Goal: Task Accomplishment & Management: Complete application form

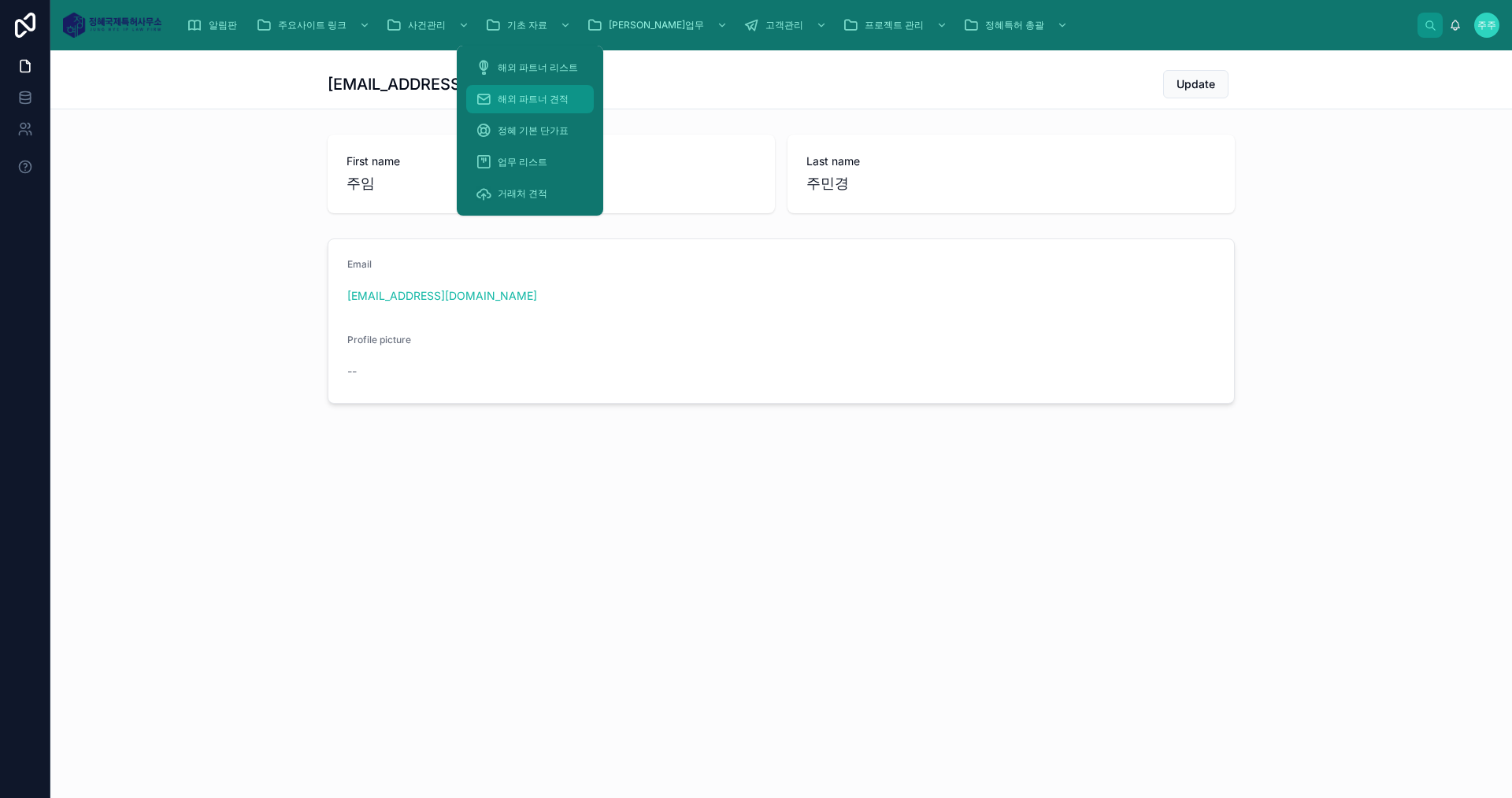
click at [560, 100] on span "해외 파트너 견적" at bounding box center [533, 99] width 71 height 12
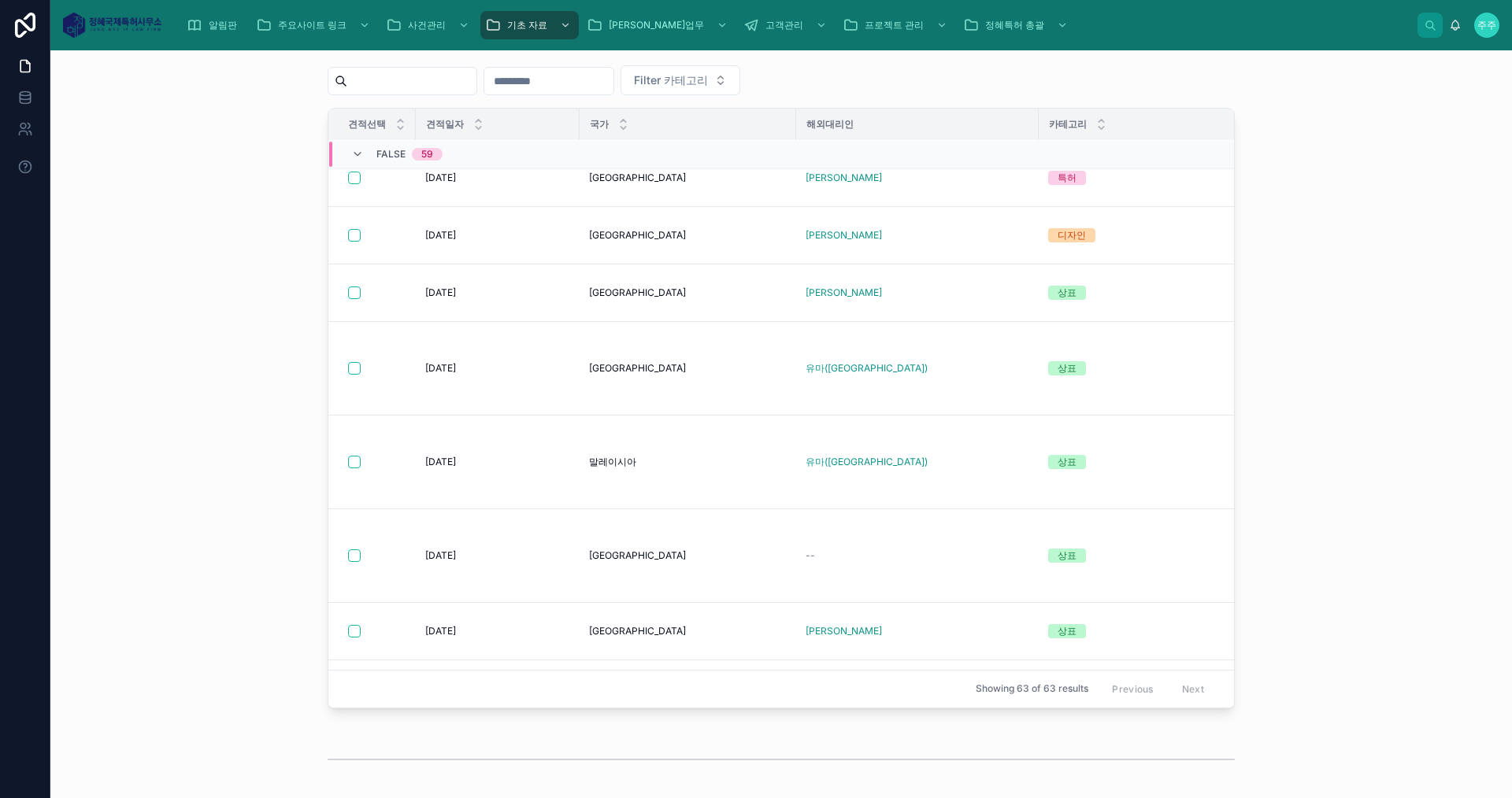
scroll to position [2160, 0]
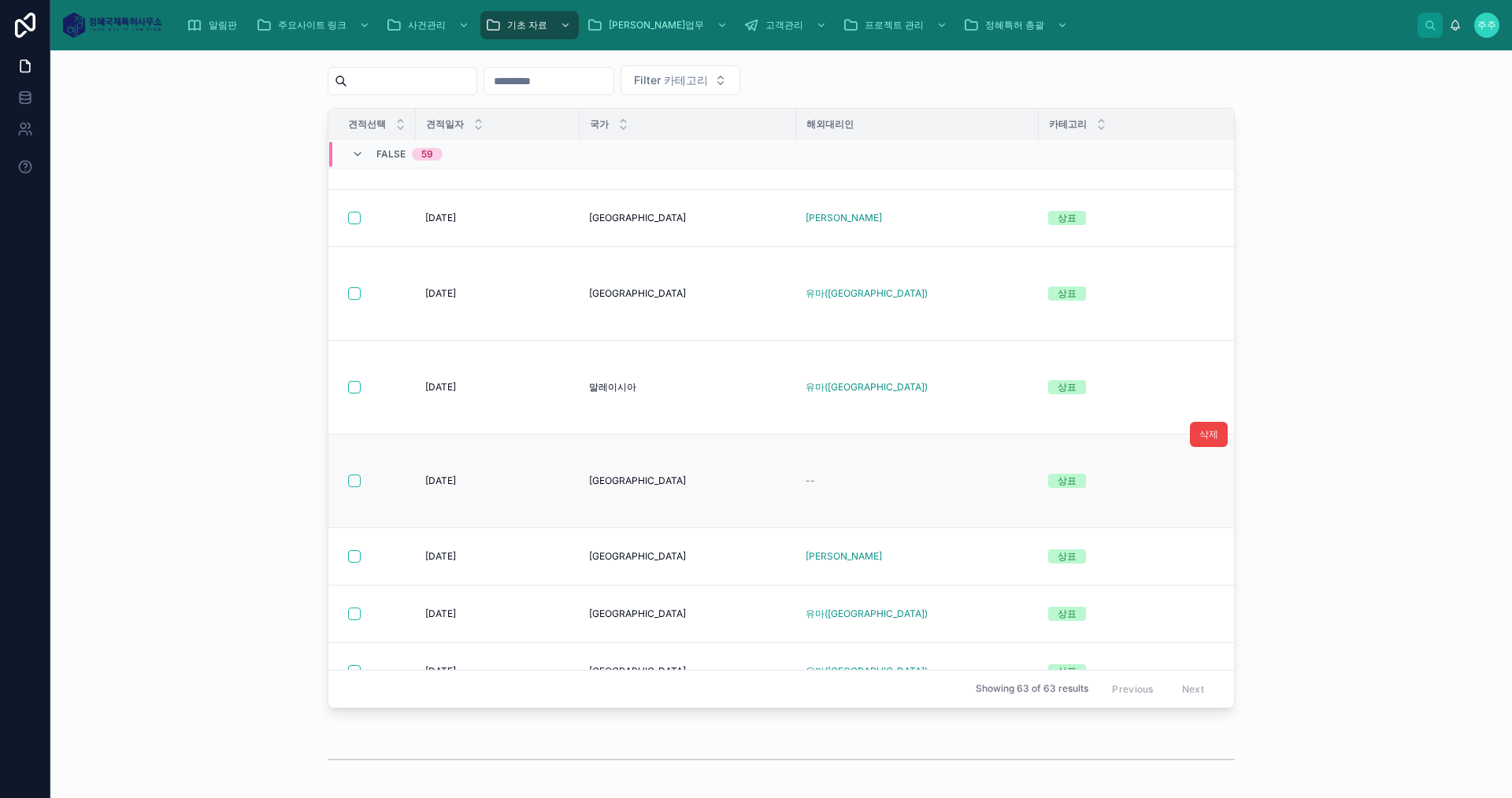
click at [942, 493] on td "--" at bounding box center [918, 481] width 242 height 94
click at [934, 482] on div "--" at bounding box center [917, 481] width 224 height 12
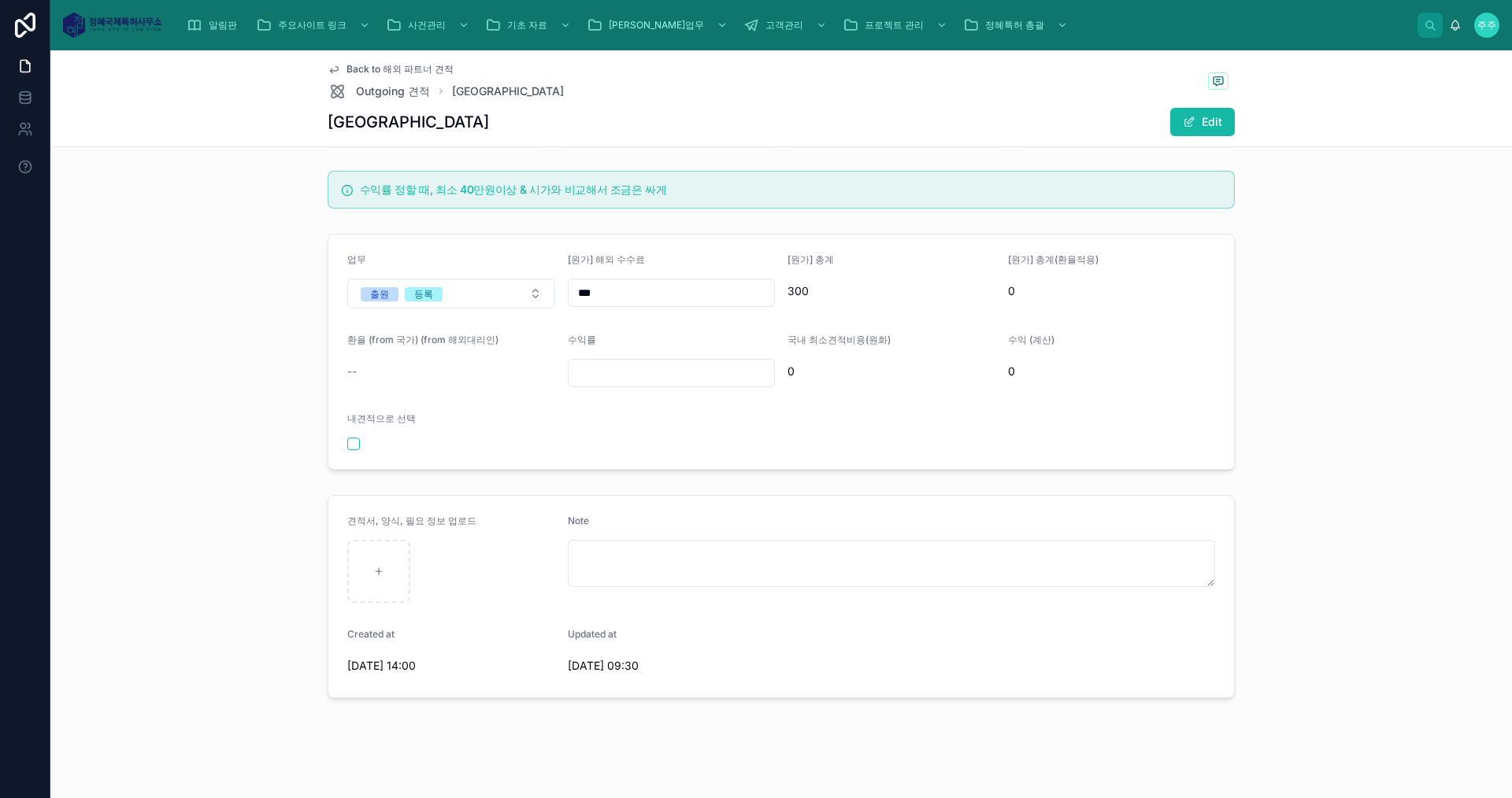
scroll to position [112, 0]
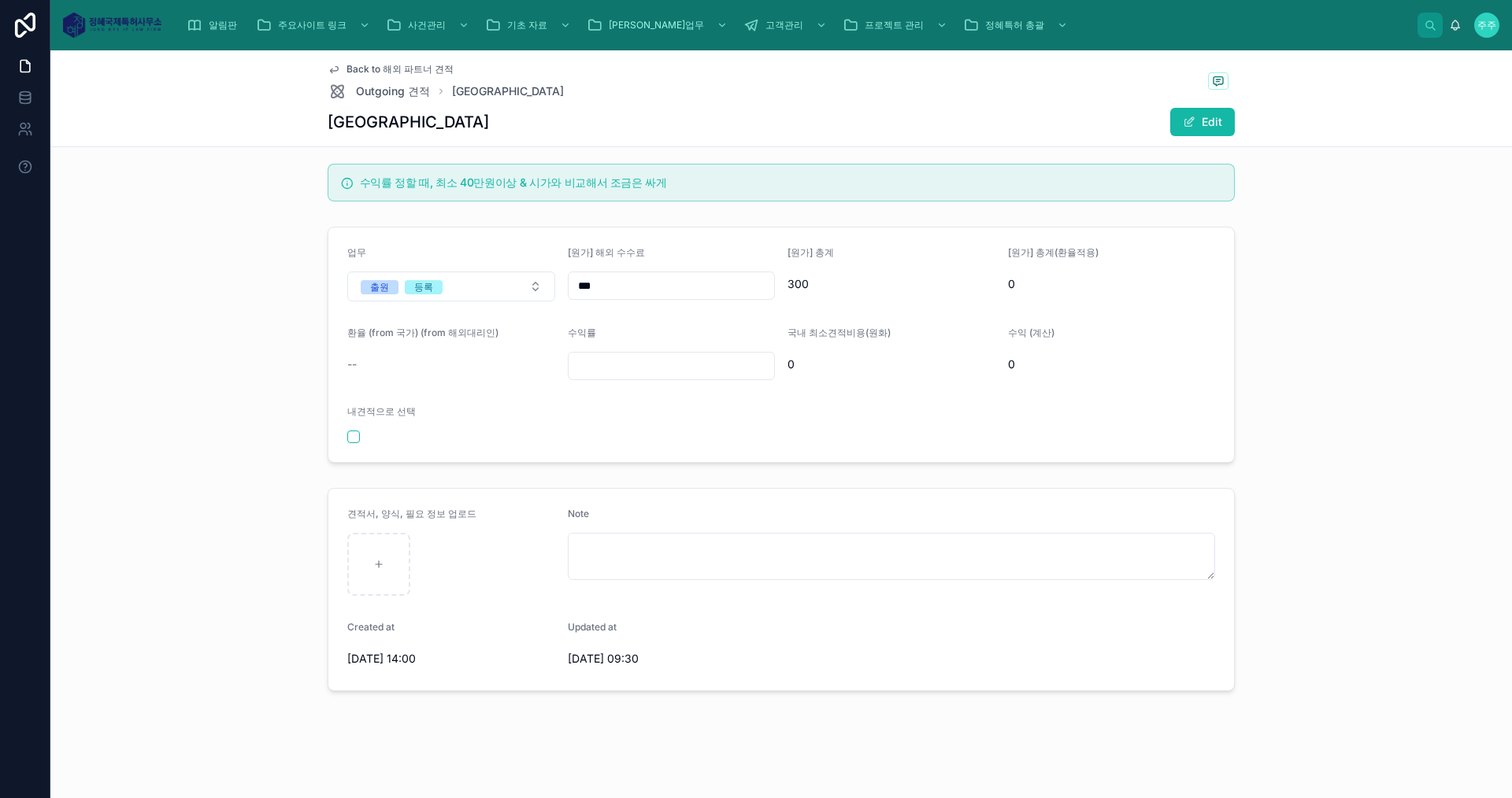
click at [347, 377] on div "환율 (from 국가) (from 해외대리인) --" at bounding box center [450, 353] width 208 height 54
click at [349, 362] on span "--" at bounding box center [351, 364] width 10 height 16
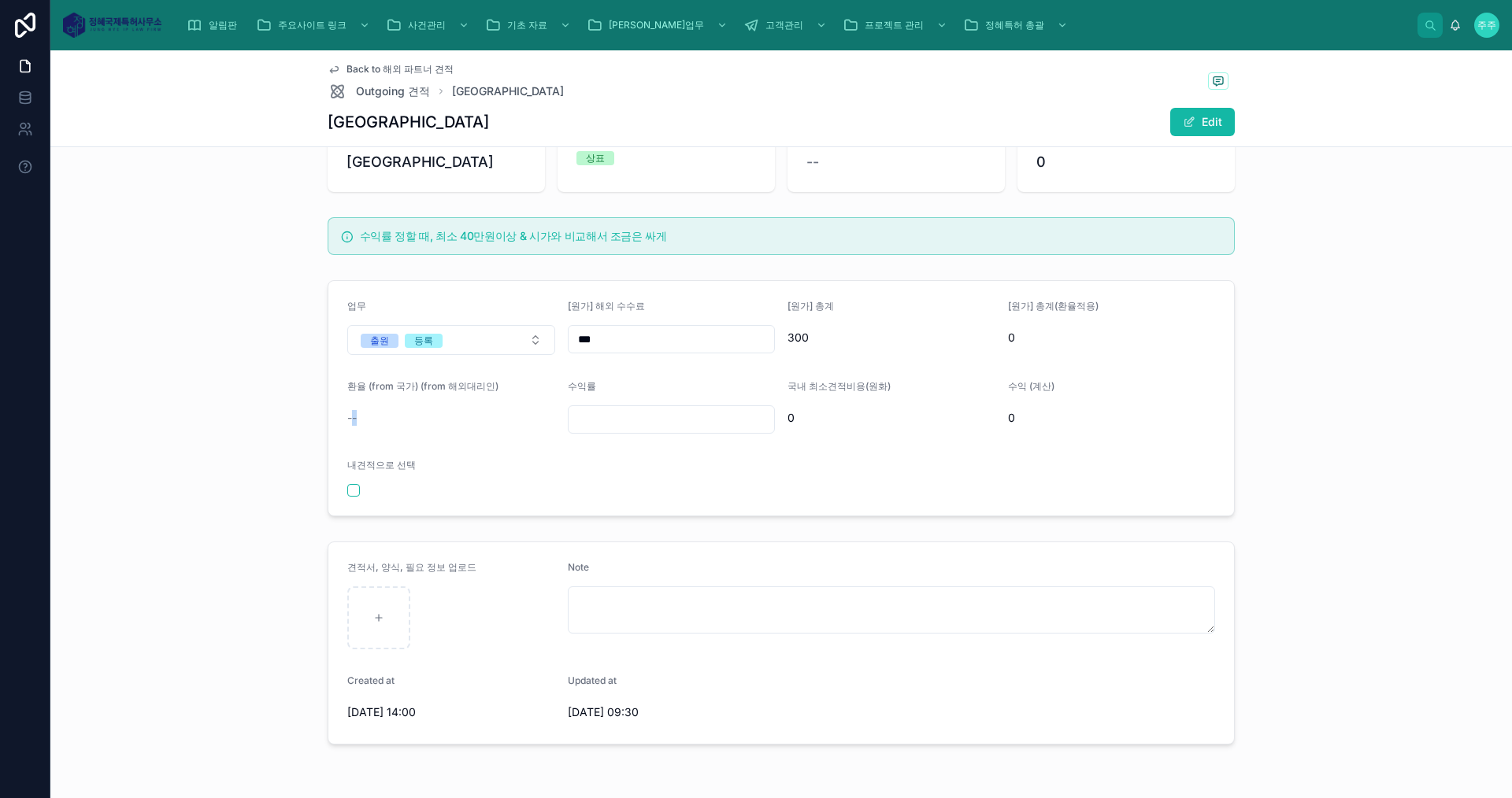
scroll to position [0, 0]
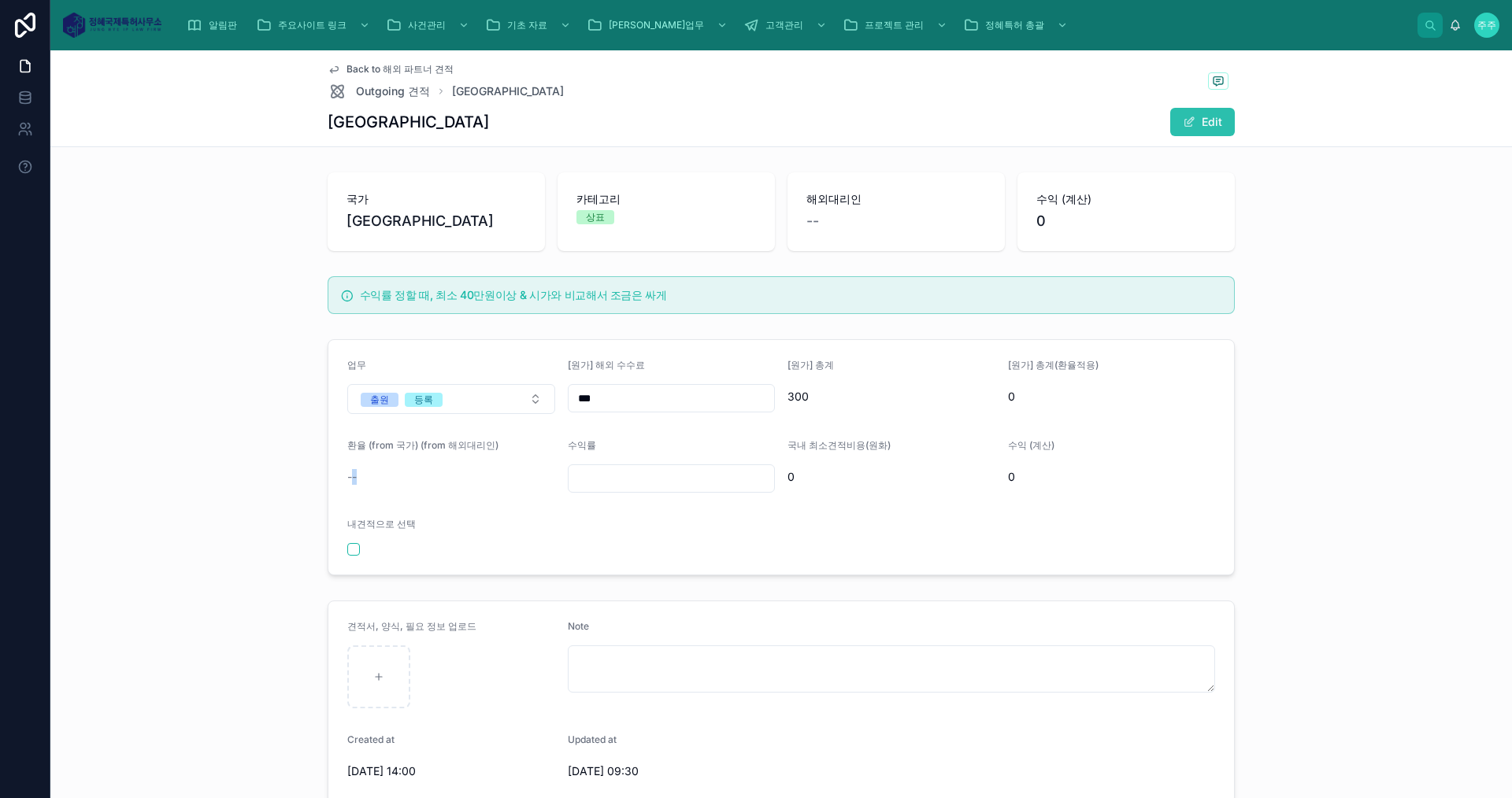
click at [1208, 111] on button "Edit" at bounding box center [1203, 122] width 65 height 28
click at [355, 474] on div "--" at bounding box center [450, 477] width 208 height 16
click at [351, 477] on span "--" at bounding box center [351, 477] width 10 height 16
click at [347, 475] on span "--" at bounding box center [351, 477] width 10 height 16
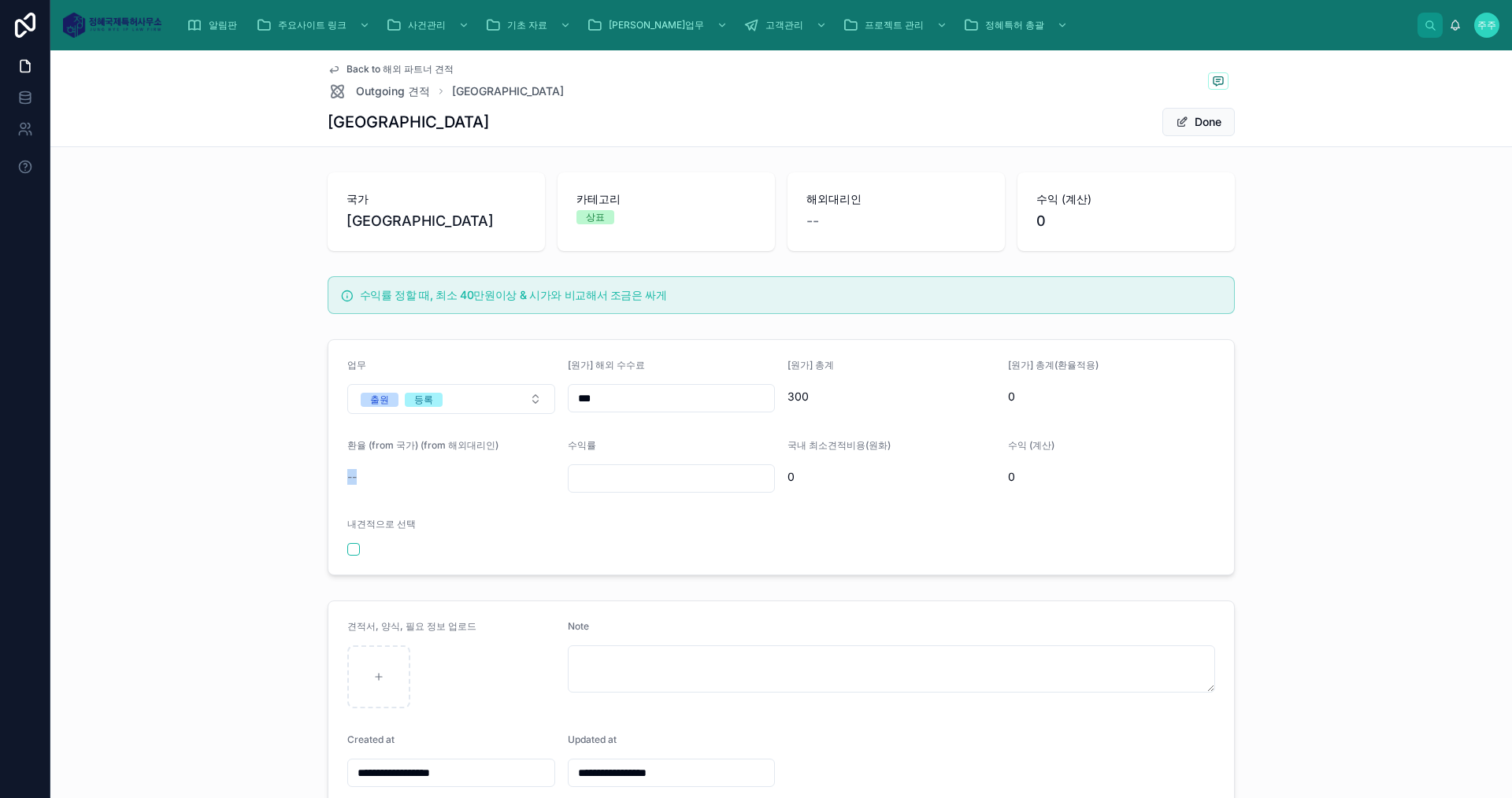
click at [347, 475] on span "--" at bounding box center [351, 477] width 10 height 16
click at [390, 468] on div "--" at bounding box center [450, 477] width 208 height 25
drag, startPoint x: 812, startPoint y: 232, endPoint x: 803, endPoint y: 219, distance: 15.8
click at [810, 231] on span "--" at bounding box center [812, 220] width 12 height 22
click at [806, 217] on span "--" at bounding box center [812, 220] width 12 height 22
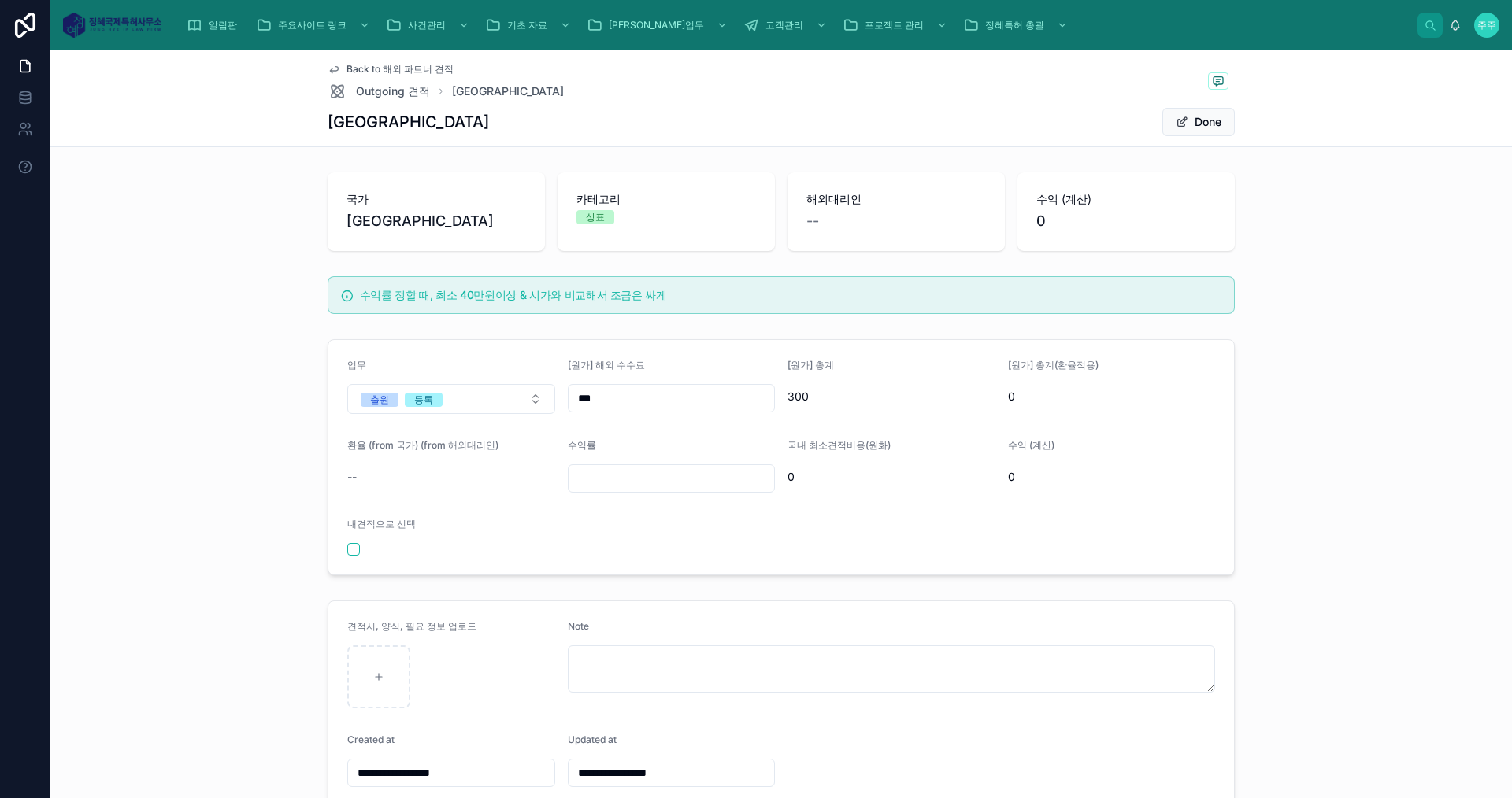
click at [845, 210] on div "해외대리인 --" at bounding box center [896, 212] width 179 height 41
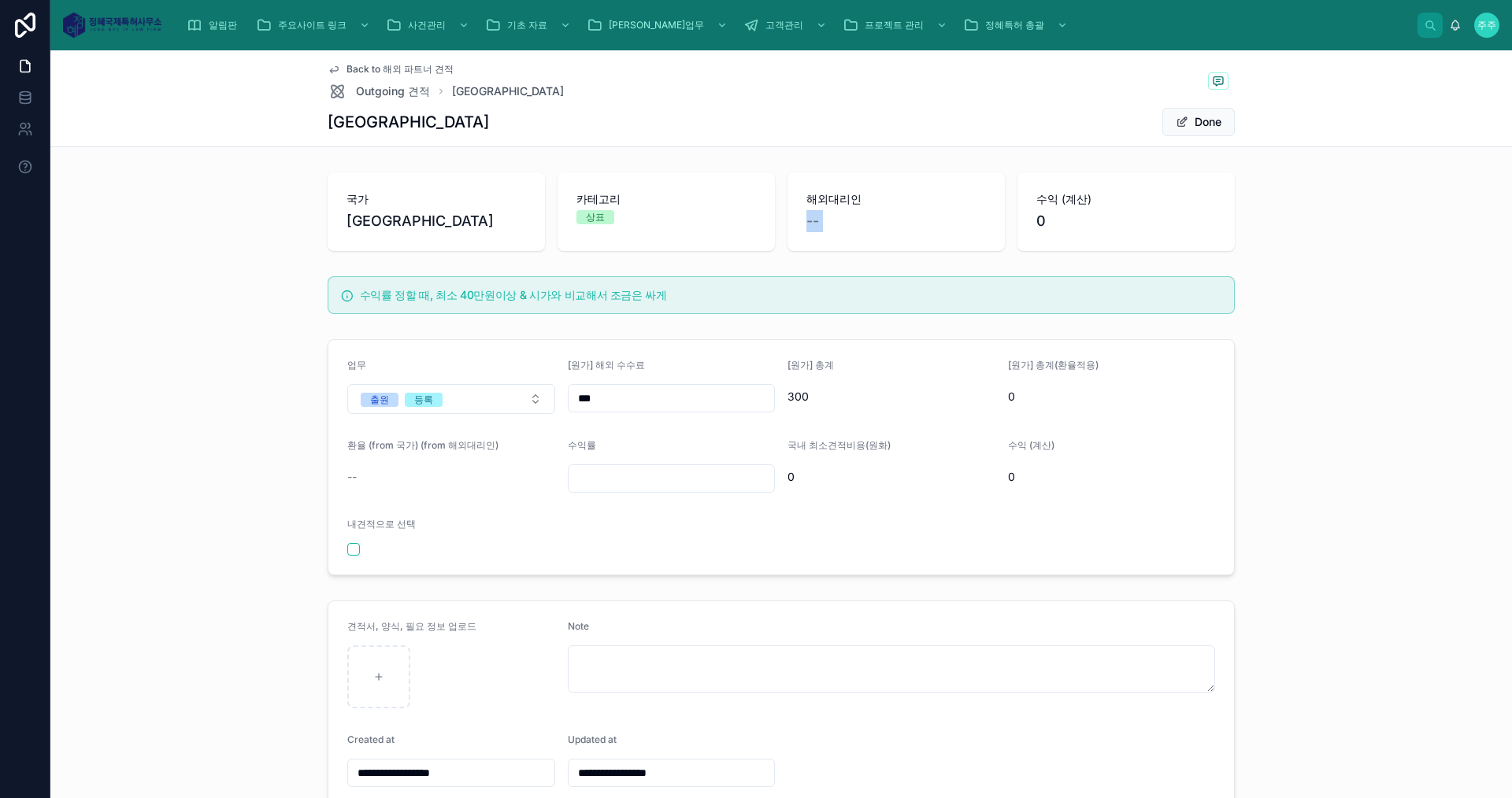
click at [875, 222] on div "--" at bounding box center [896, 220] width 179 height 22
click at [846, 262] on div "**********" at bounding box center [781, 489] width 1461 height 647
click at [1180, 231] on span "0" at bounding box center [1126, 220] width 179 height 22
click at [1209, 124] on button "Done" at bounding box center [1199, 122] width 73 height 28
click at [352, 65] on span "Back to 해외 파트너 견적" at bounding box center [400, 69] width 107 height 12
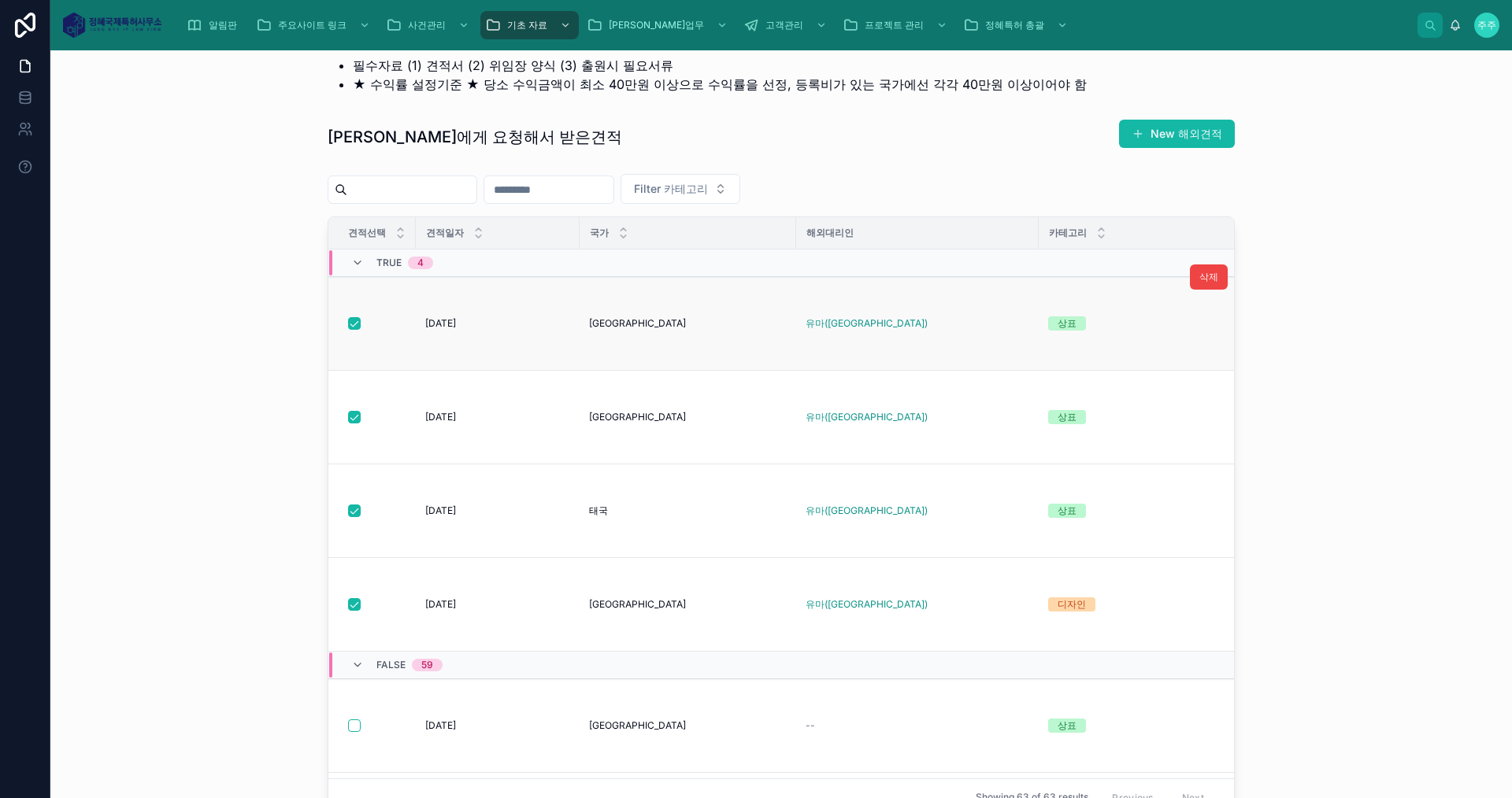
scroll to position [428, 0]
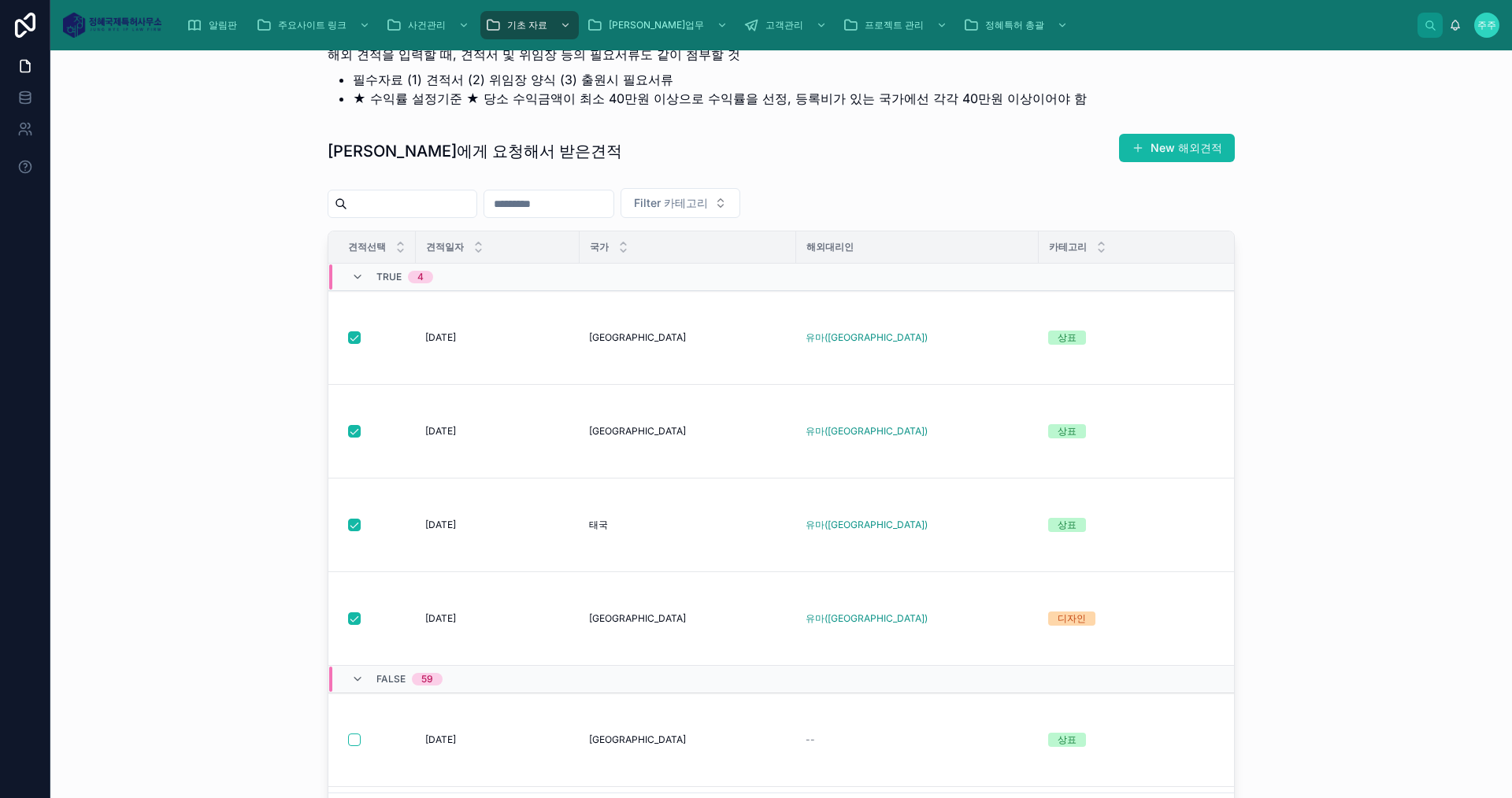
click at [835, 247] on span "해외대리인" at bounding box center [830, 247] width 47 height 12
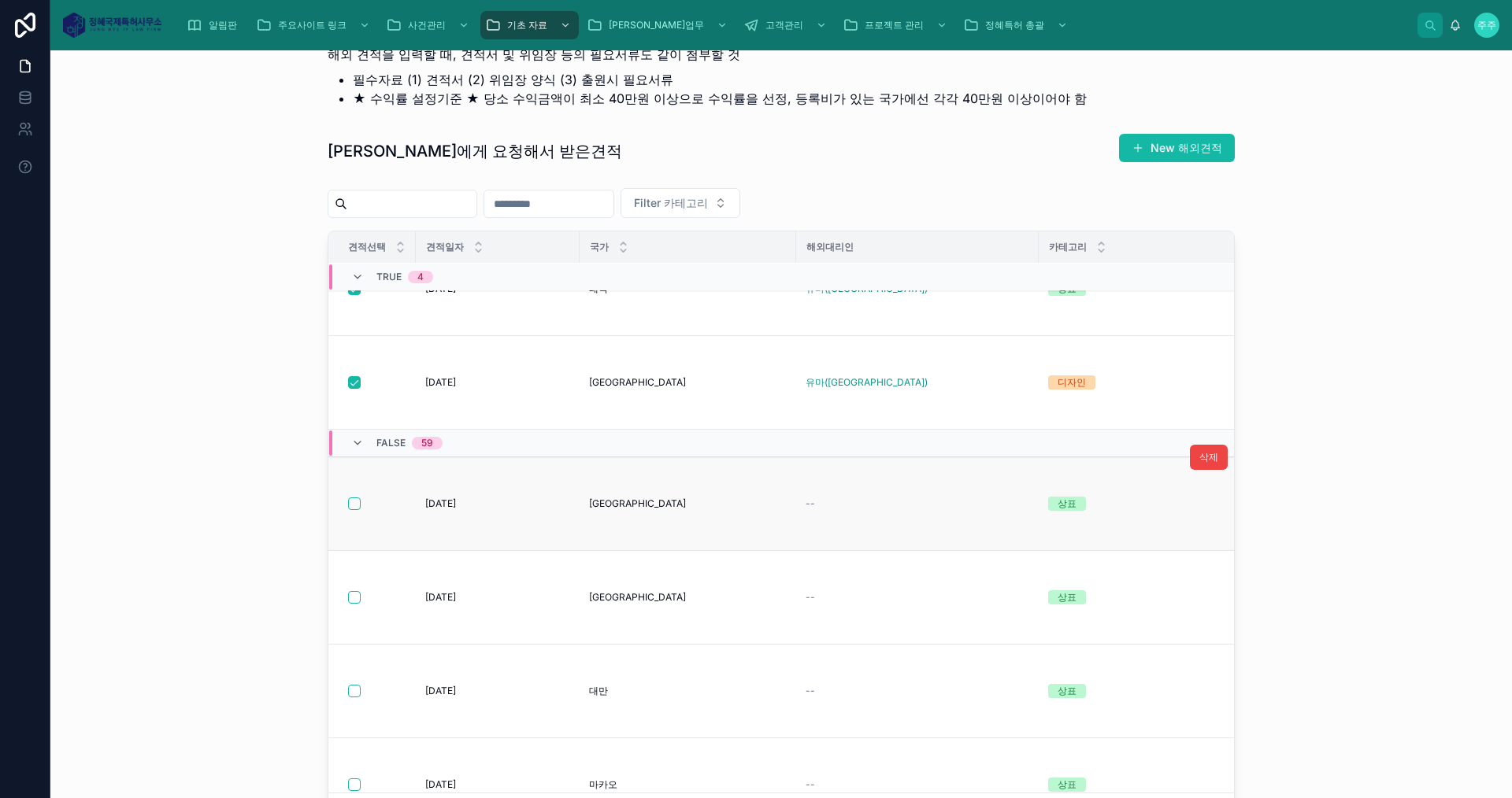
click at [805, 500] on span "--" at bounding box center [810, 504] width 10 height 12
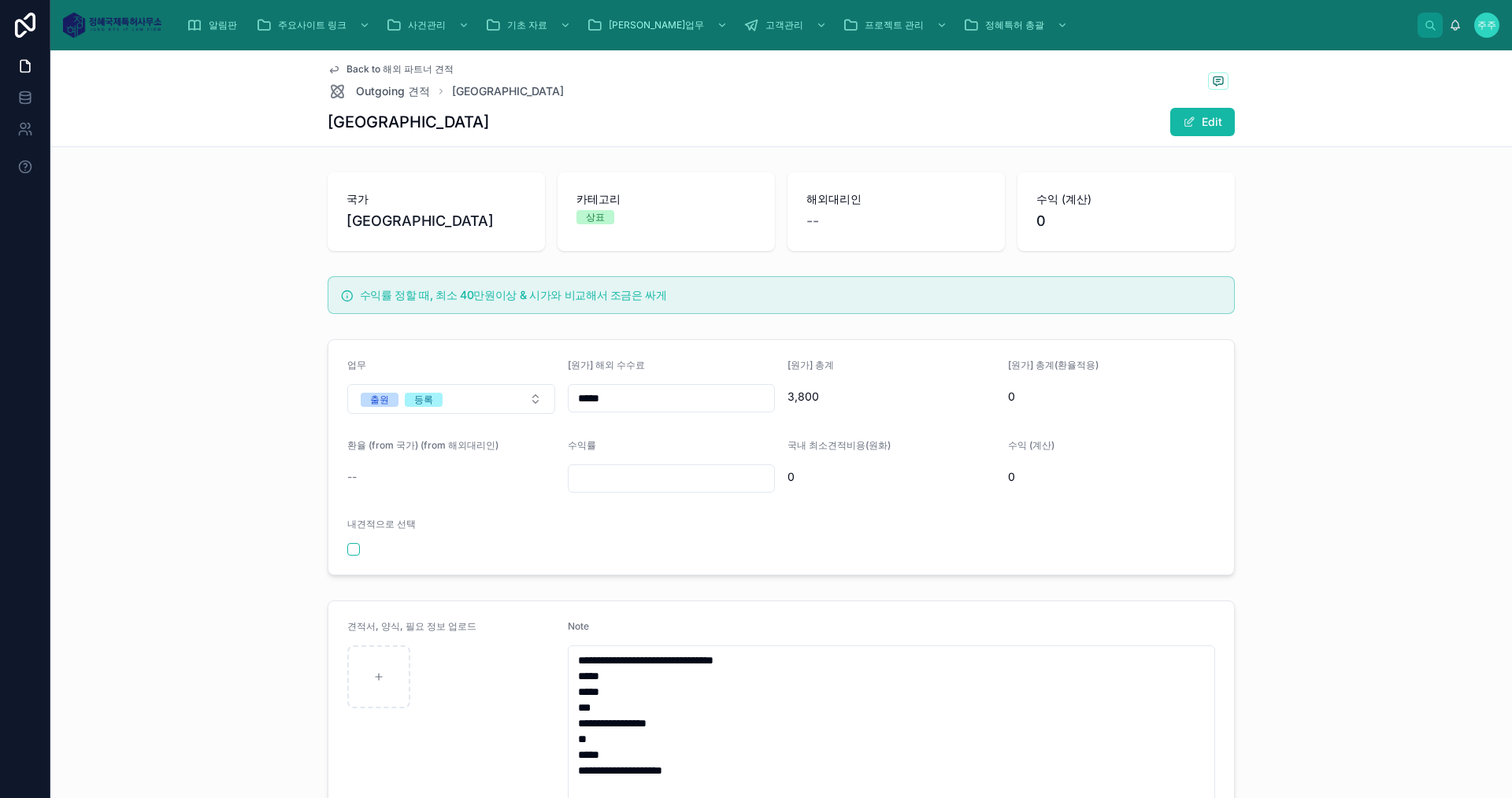
click at [351, 463] on div "환율 (from 국가) (from 해외대리인) --" at bounding box center [450, 465] width 208 height 54
click at [810, 218] on span "--" at bounding box center [812, 220] width 12 height 22
click at [816, 223] on div "--" at bounding box center [896, 220] width 179 height 22
click at [832, 210] on div "해외대리인 --" at bounding box center [896, 212] width 179 height 41
click at [355, 65] on span "Back to 해외 파트너 견적" at bounding box center [400, 69] width 107 height 12
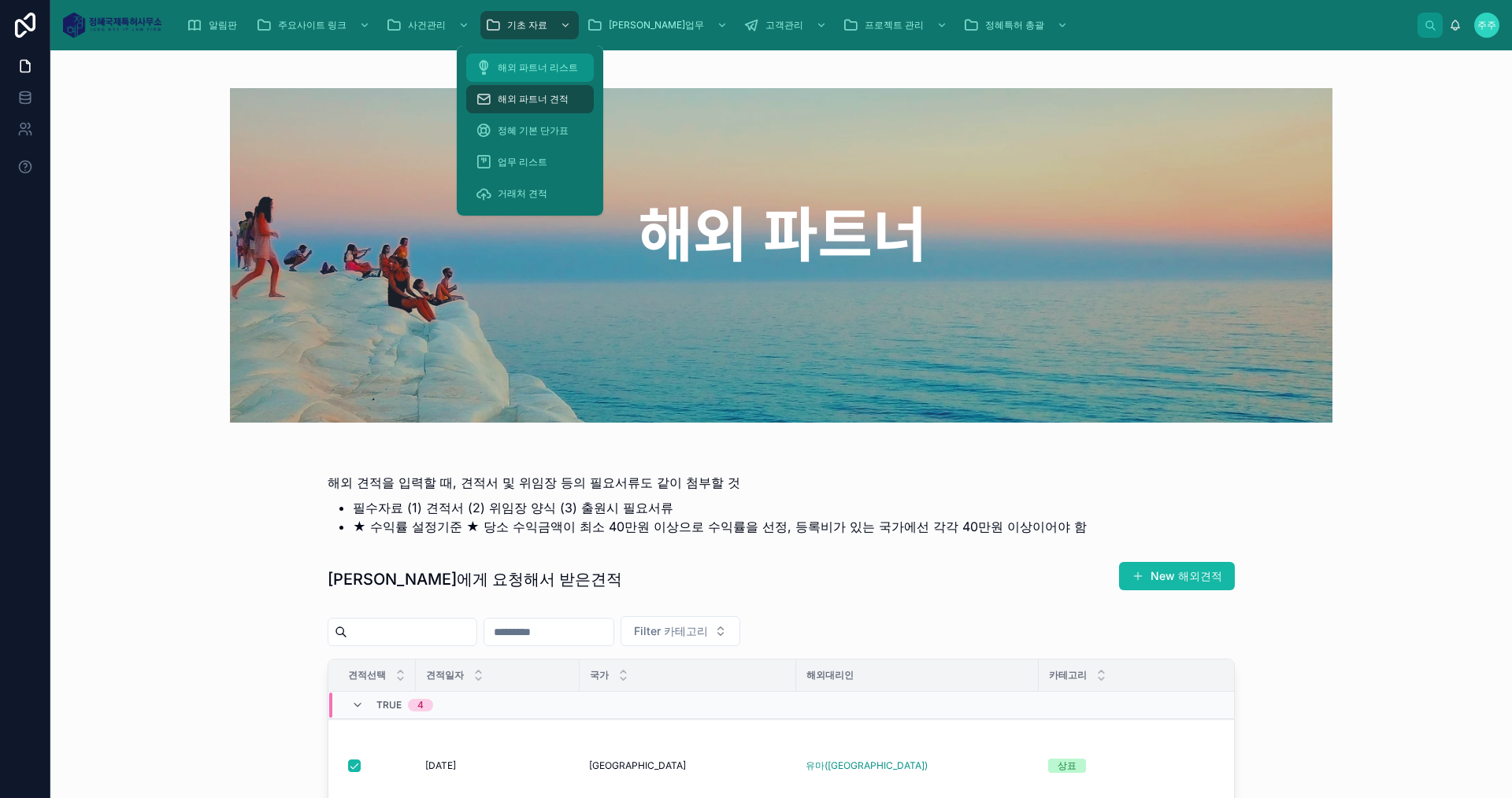
click at [546, 66] on span "해외 파트너 리스트" at bounding box center [537, 68] width 80 height 12
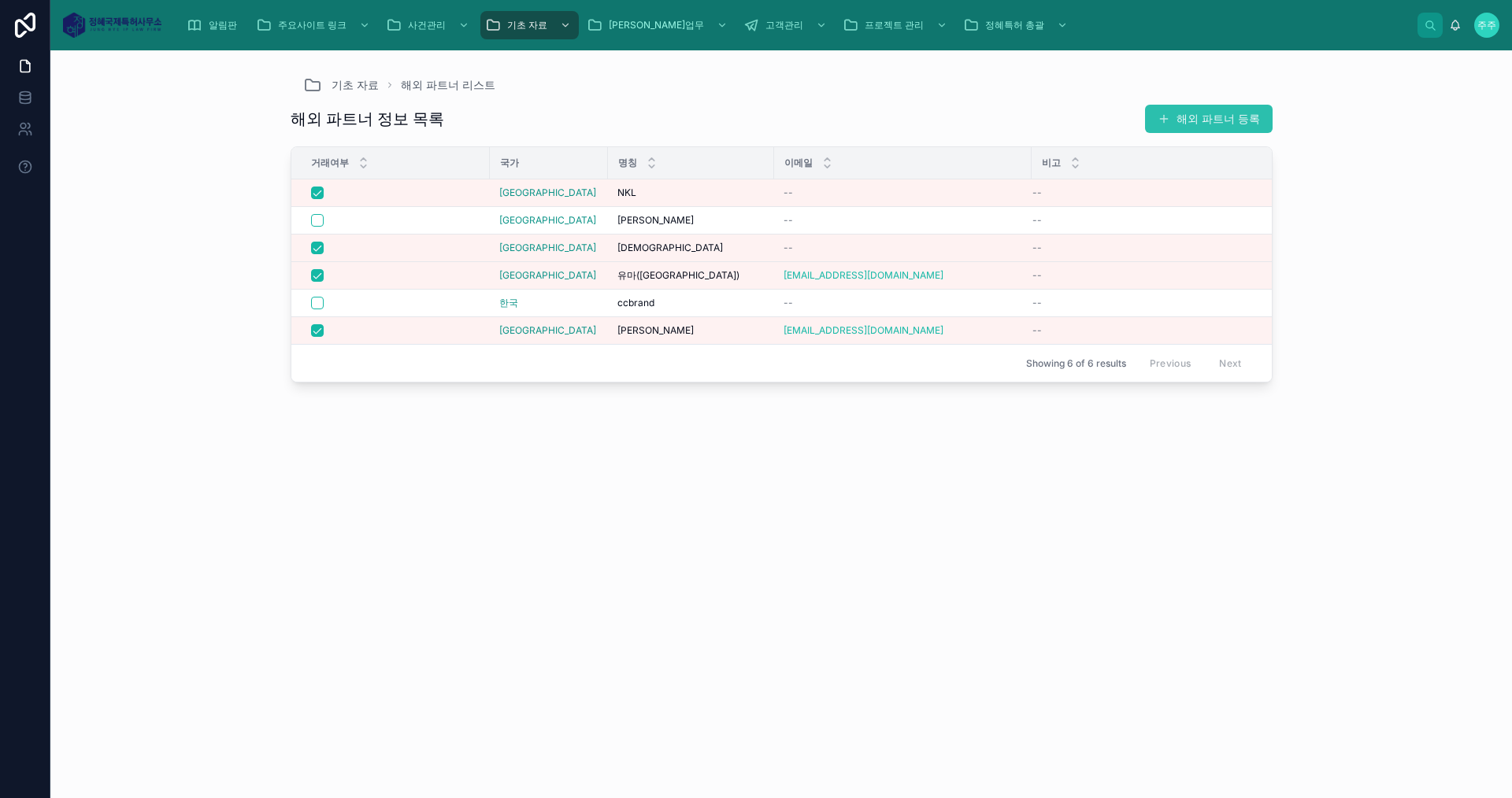
click at [1178, 111] on button "해외 파트너 등록" at bounding box center [1208, 119] width 127 height 28
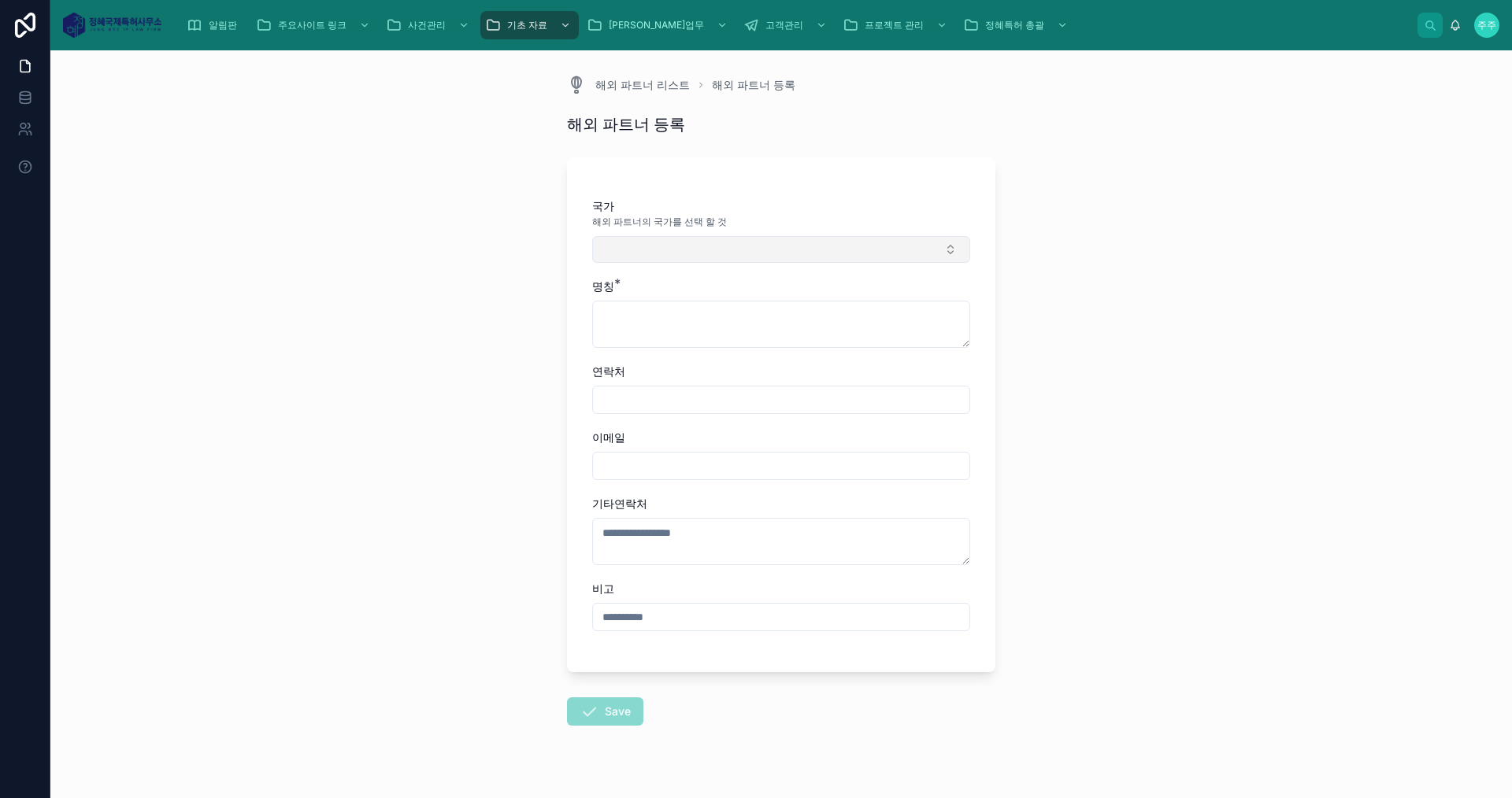
click at [651, 241] on button "Select Button" at bounding box center [781, 249] width 378 height 26
click at [625, 385] on div "[GEOGRAPHIC_DATA]" at bounding box center [775, 387] width 370 height 25
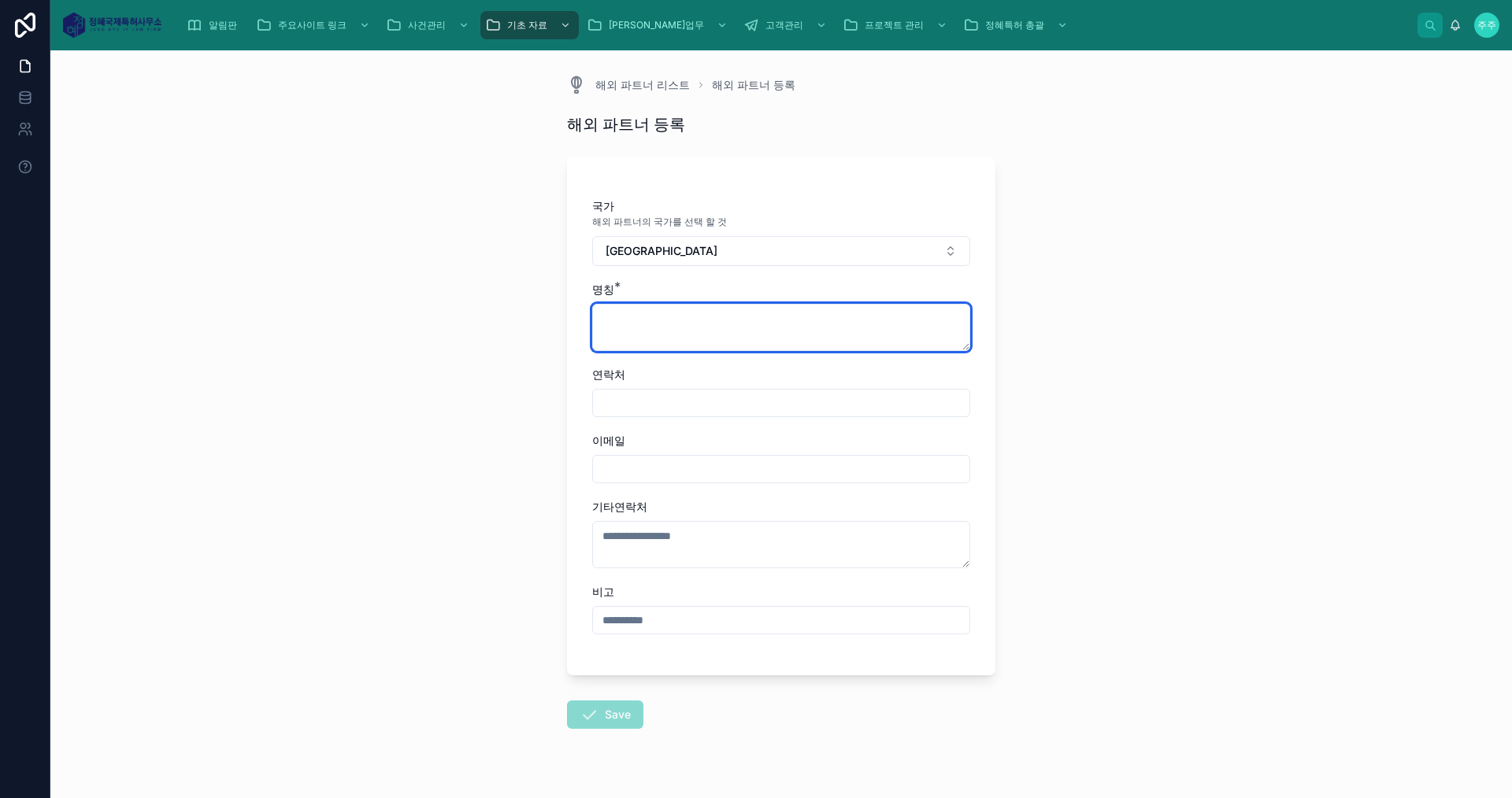
click at [636, 320] on textarea at bounding box center [781, 327] width 378 height 47
type textarea "***"
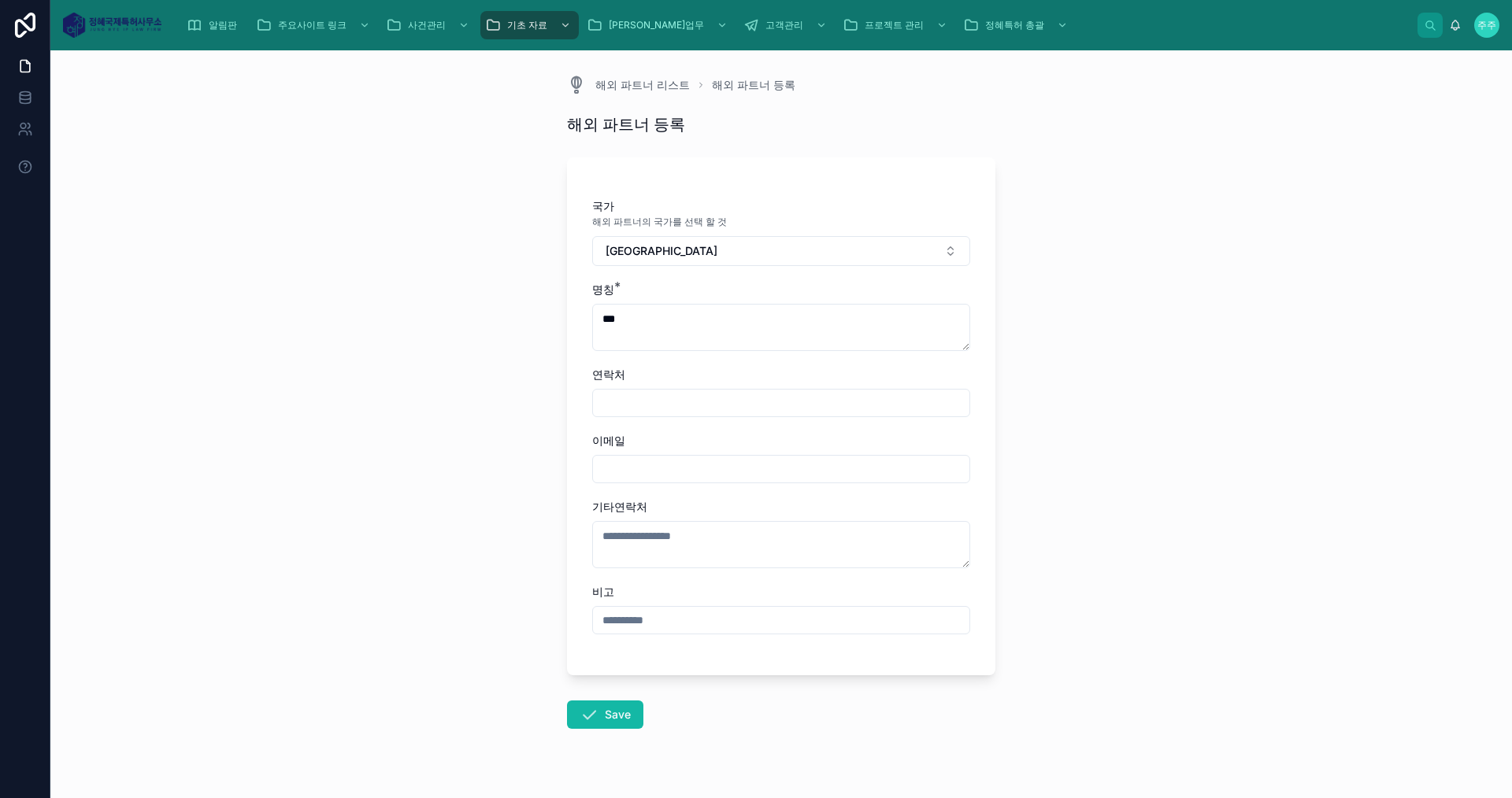
click at [647, 395] on input "text" at bounding box center [781, 403] width 377 height 22
click at [724, 406] on input "text" at bounding box center [781, 403] width 377 height 22
click at [738, 406] on input "text" at bounding box center [781, 403] width 377 height 22
click at [738, 404] on input "text" at bounding box center [781, 403] width 377 height 22
click at [702, 466] on input "text" at bounding box center [781, 469] width 377 height 22
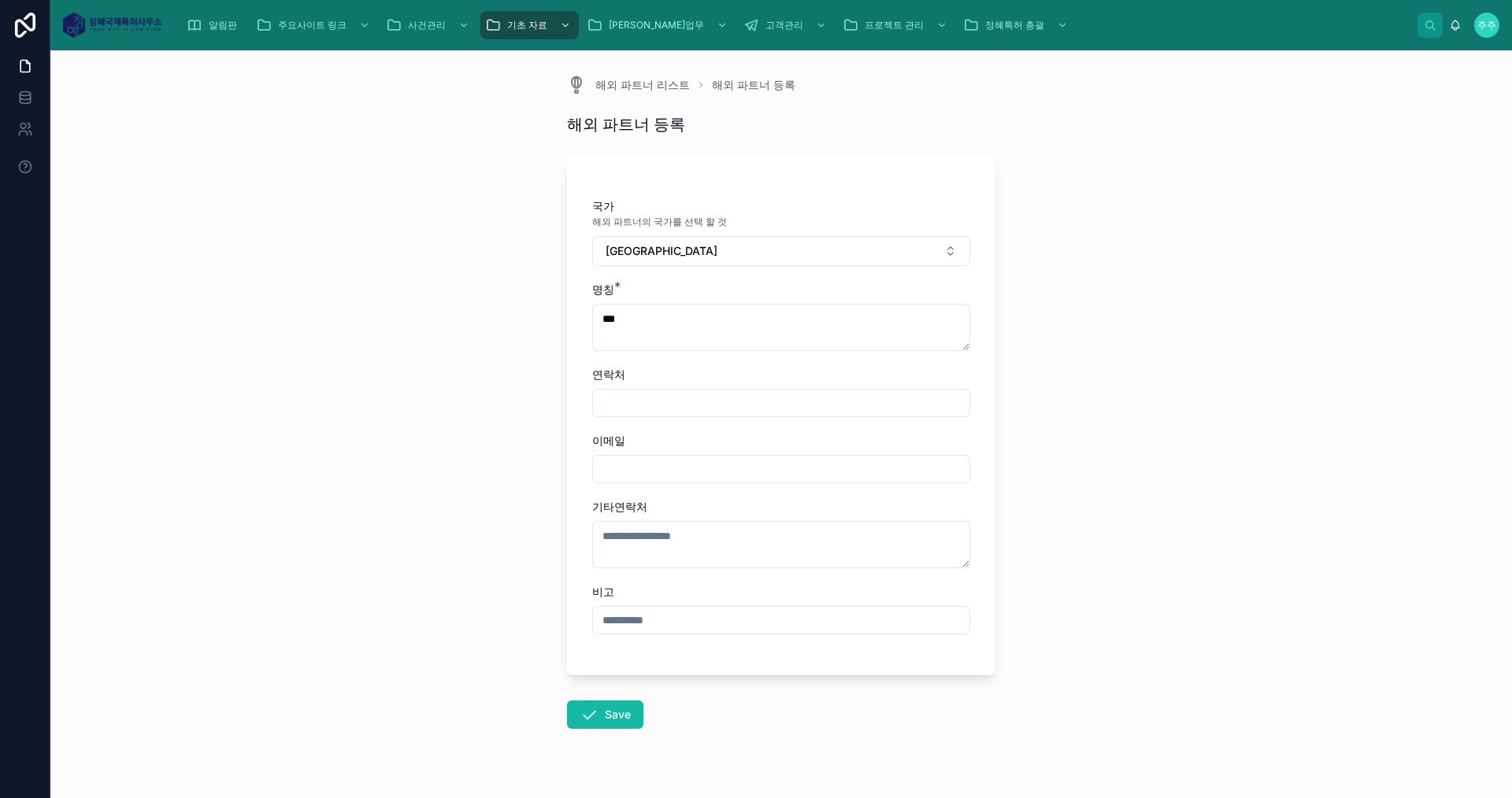
click at [726, 464] on input "text" at bounding box center [781, 469] width 377 height 22
click at [641, 461] on input "text" at bounding box center [781, 469] width 377 height 22
click at [659, 398] on input "text" at bounding box center [781, 403] width 377 height 22
click at [650, 538] on textarea at bounding box center [781, 545] width 378 height 47
paste textarea "**********"
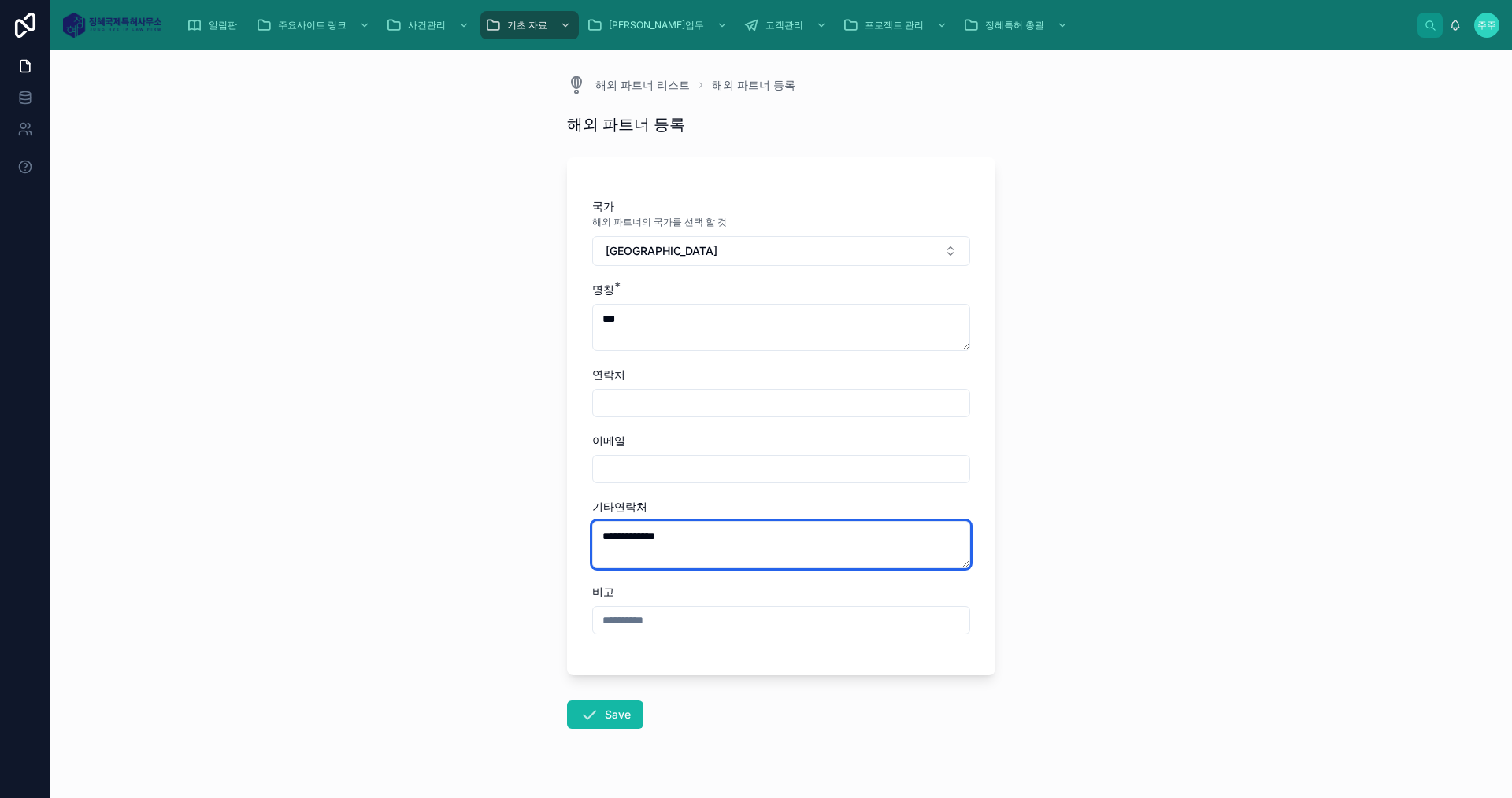
click at [594, 531] on textarea "**********" at bounding box center [781, 545] width 378 height 47
type textarea "**********"
click at [612, 723] on button "Save" at bounding box center [605, 715] width 76 height 28
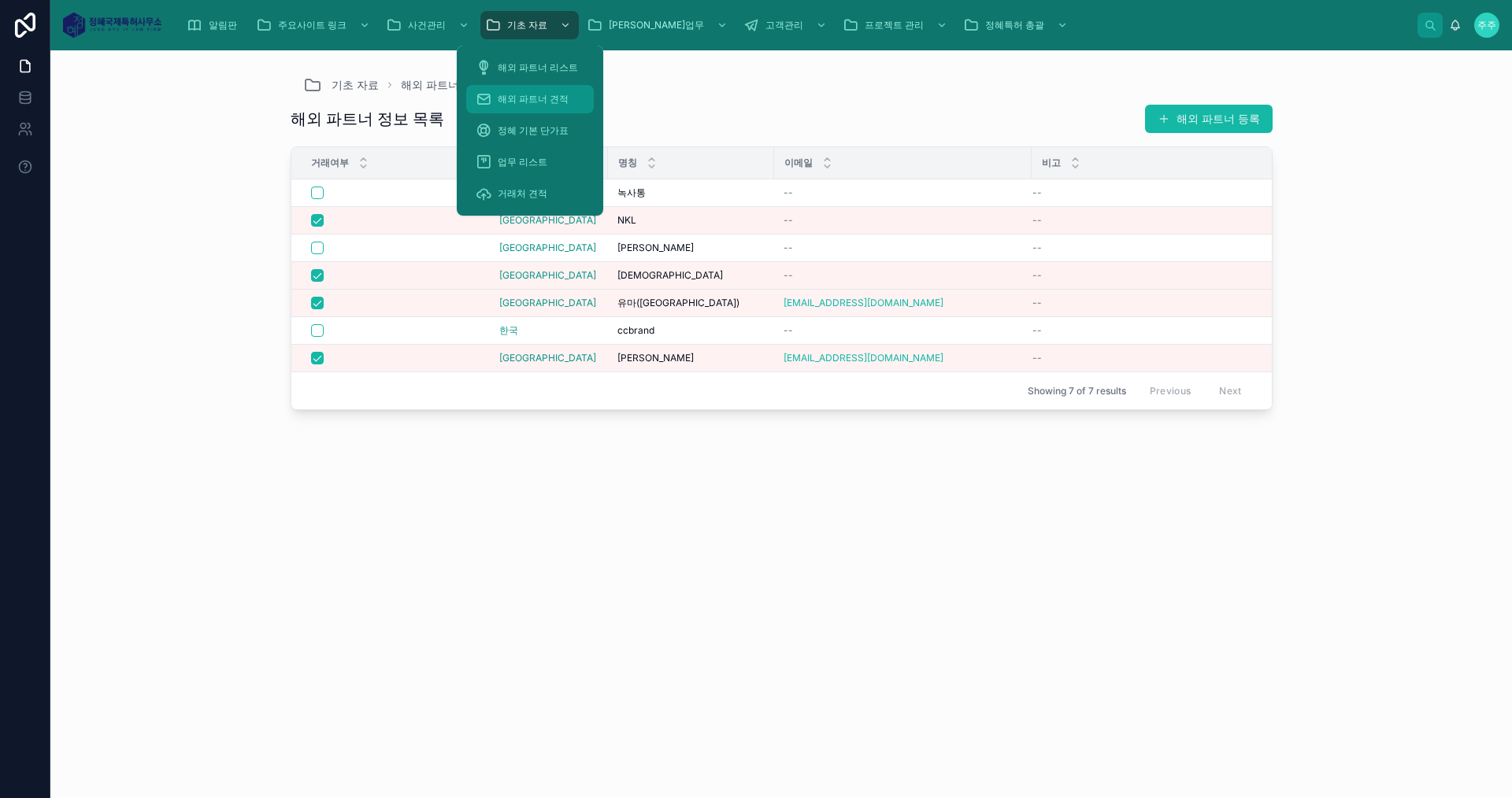
click at [542, 93] on span "해외 파트너 견적" at bounding box center [533, 99] width 71 height 12
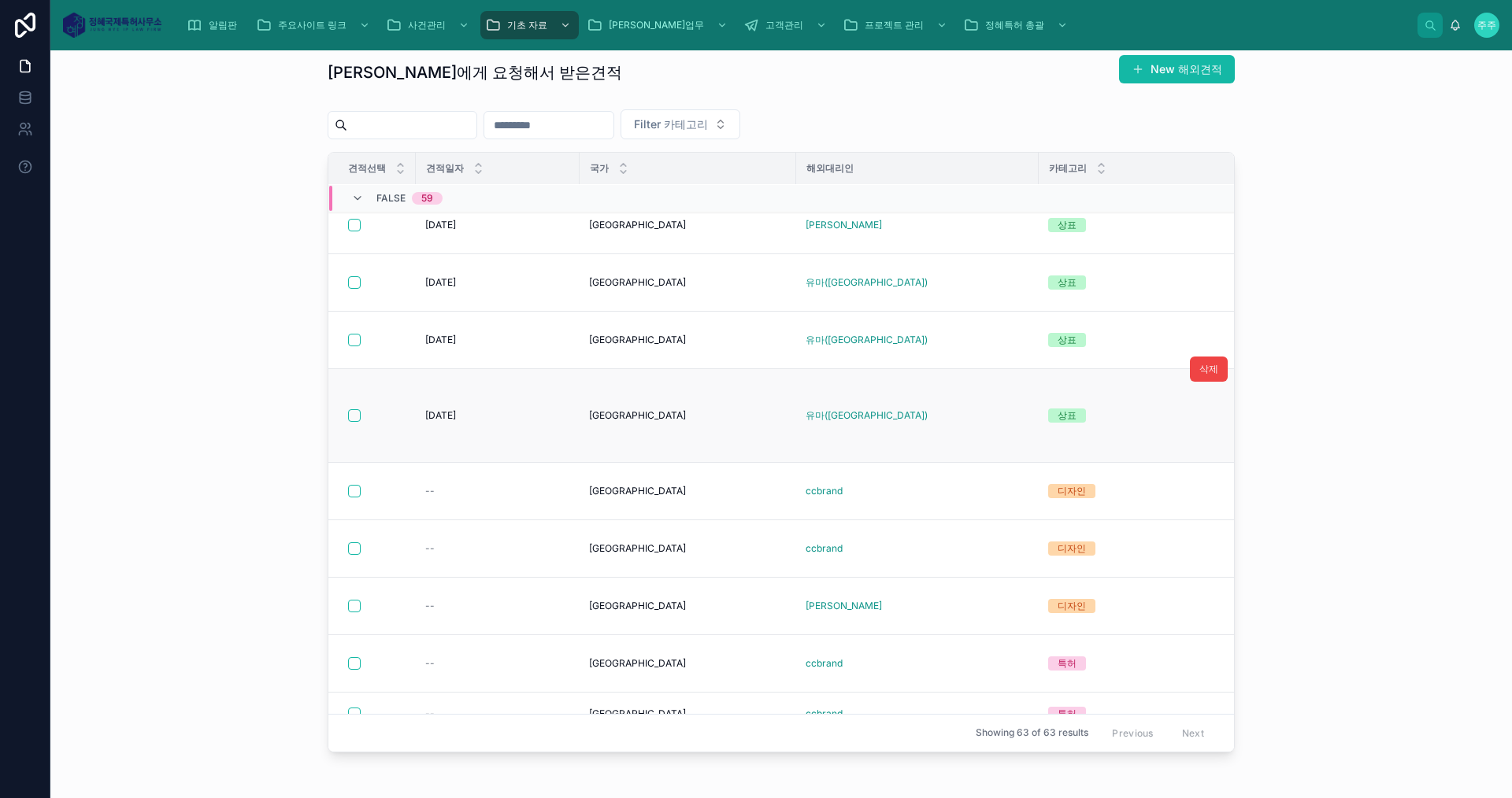
scroll to position [2221, 0]
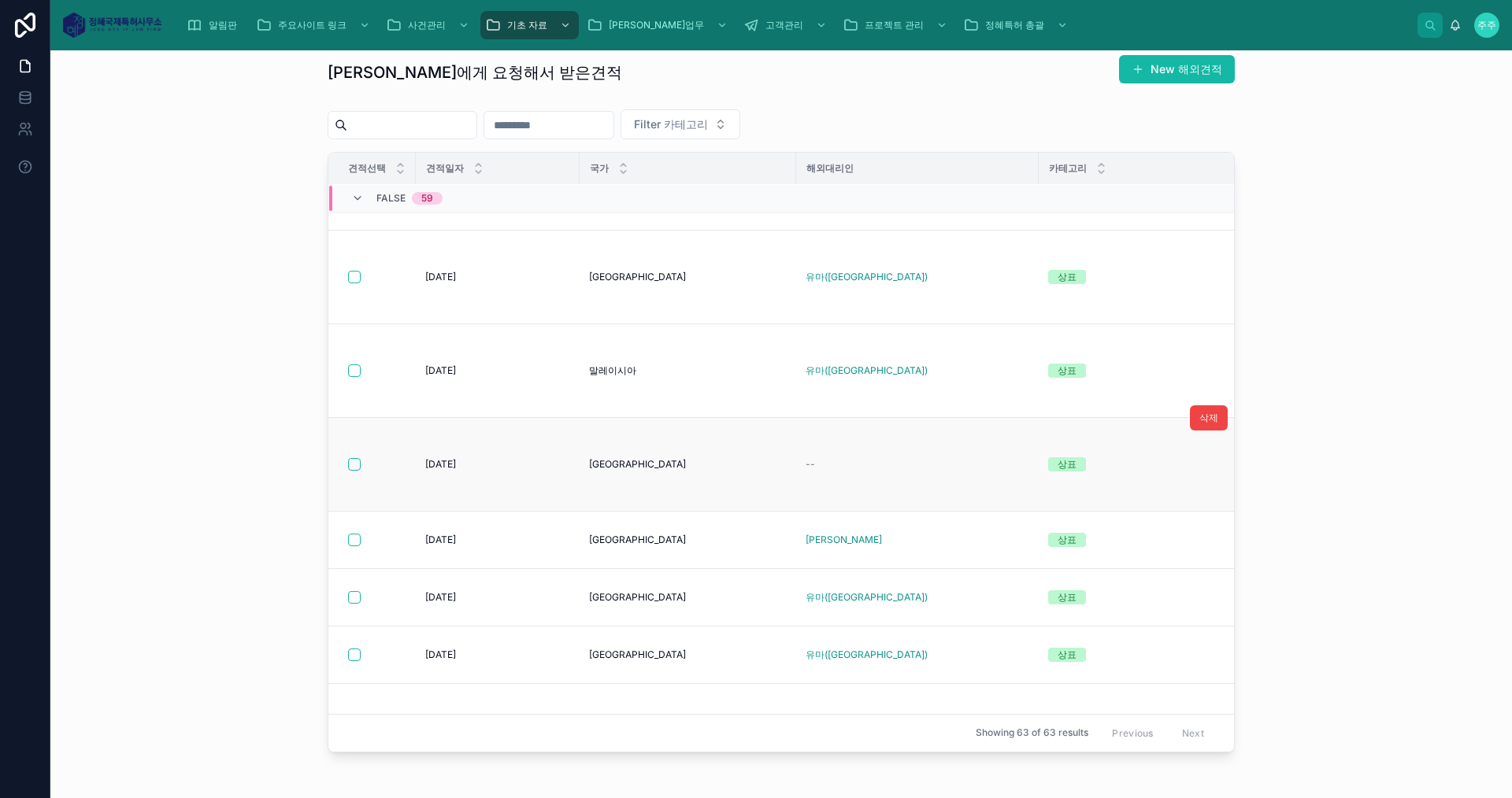
click at [805, 464] on span "--" at bounding box center [810, 464] width 10 height 12
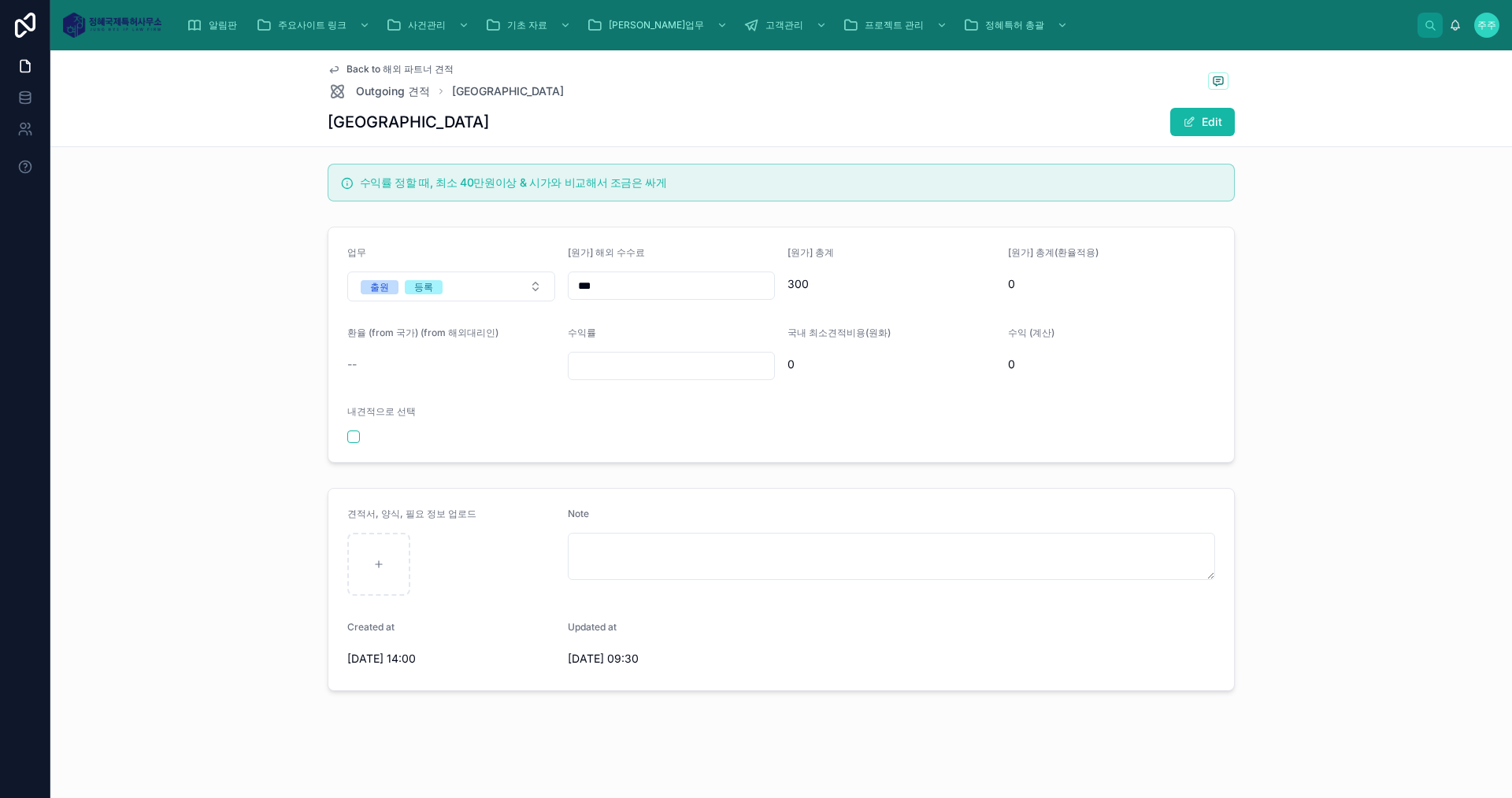
scroll to position [112, 0]
click at [347, 350] on div "환율 (from 국가) (from 해외대리인) --" at bounding box center [450, 353] width 208 height 54
click at [370, 363] on div "--" at bounding box center [450, 364] width 208 height 16
click at [409, 360] on div "--" at bounding box center [450, 364] width 208 height 16
click at [1154, 333] on div "수익 (계산)" at bounding box center [1112, 336] width 208 height 19
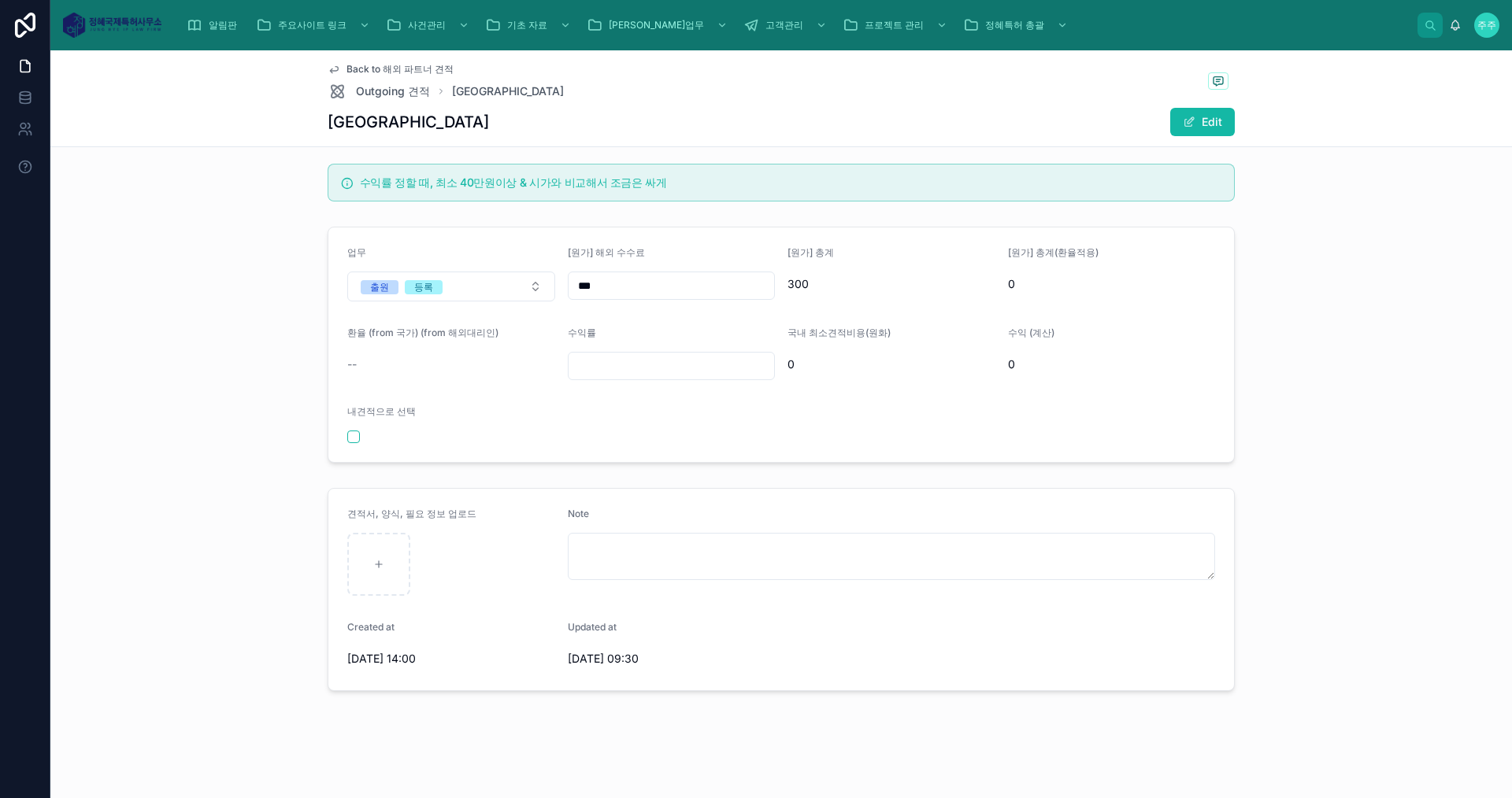
click at [347, 372] on div "--" at bounding box center [450, 364] width 208 height 25
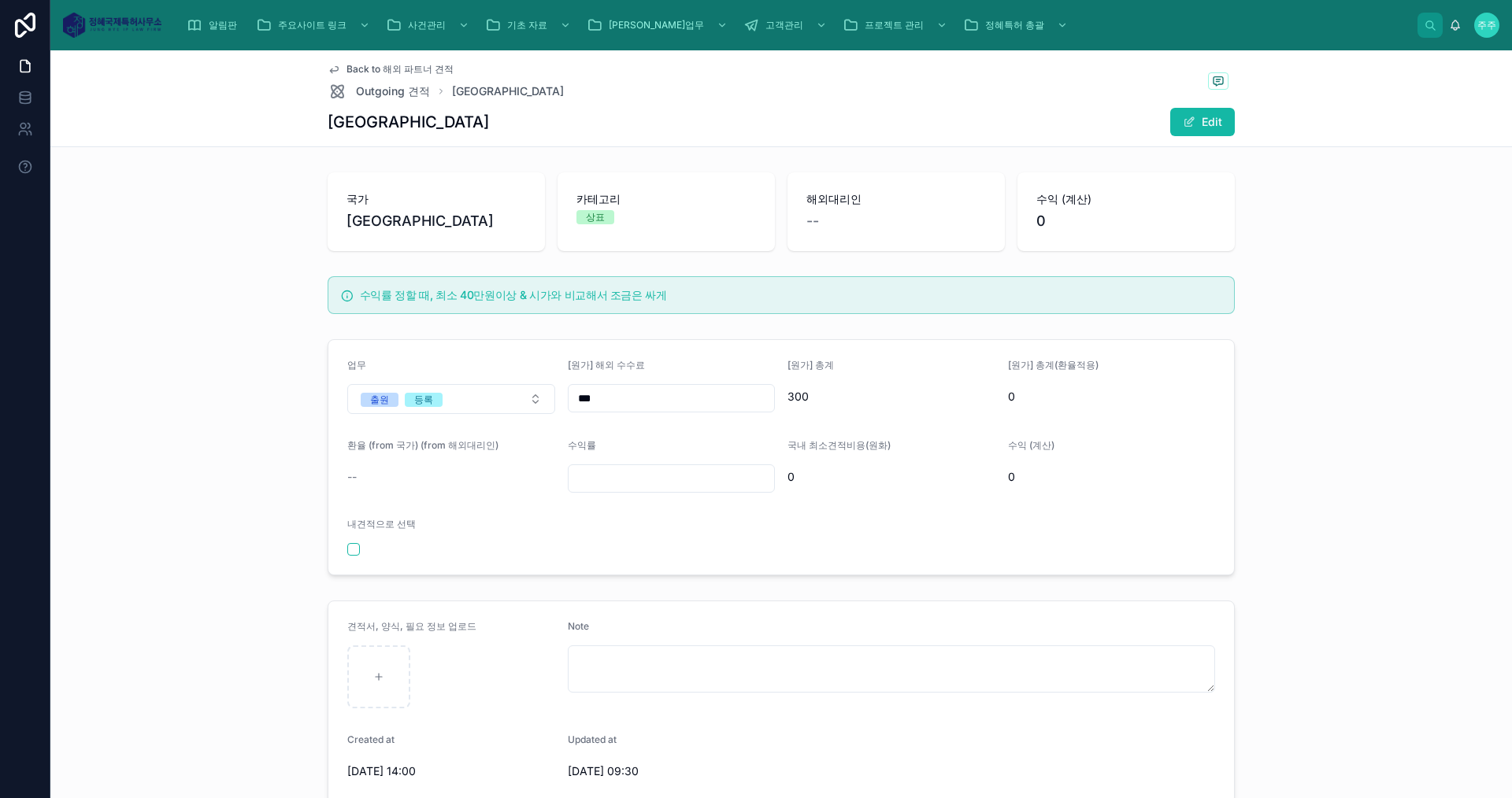
click at [823, 216] on div "--" at bounding box center [896, 220] width 179 height 22
click at [824, 214] on div "--" at bounding box center [896, 220] width 179 height 22
click at [821, 214] on div "--" at bounding box center [896, 220] width 179 height 22
click at [797, 223] on div "해외대리인 --" at bounding box center [896, 212] width 218 height 79
click at [333, 68] on icon at bounding box center [334, 69] width 12 height 12
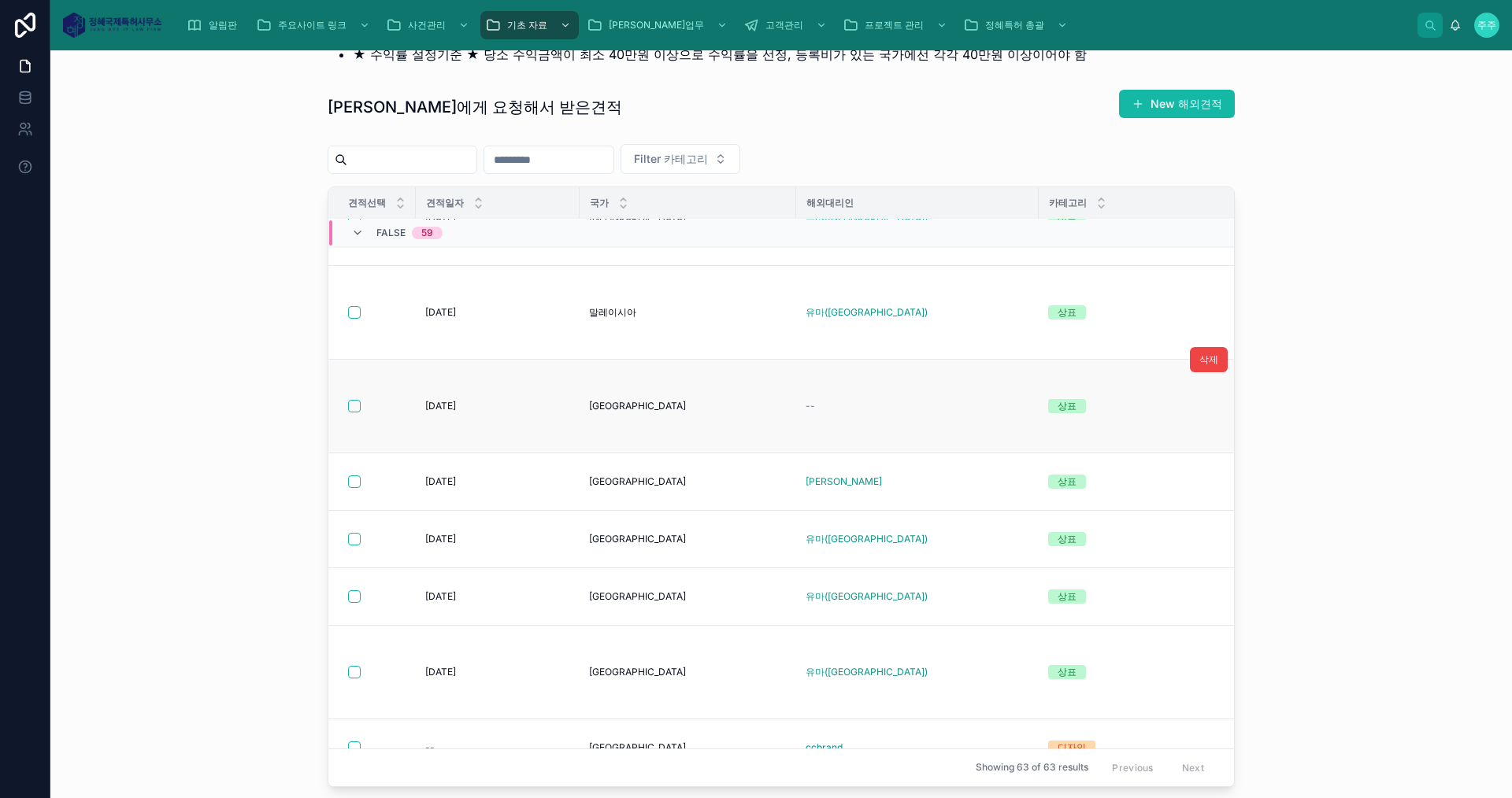
scroll to position [2299, 0]
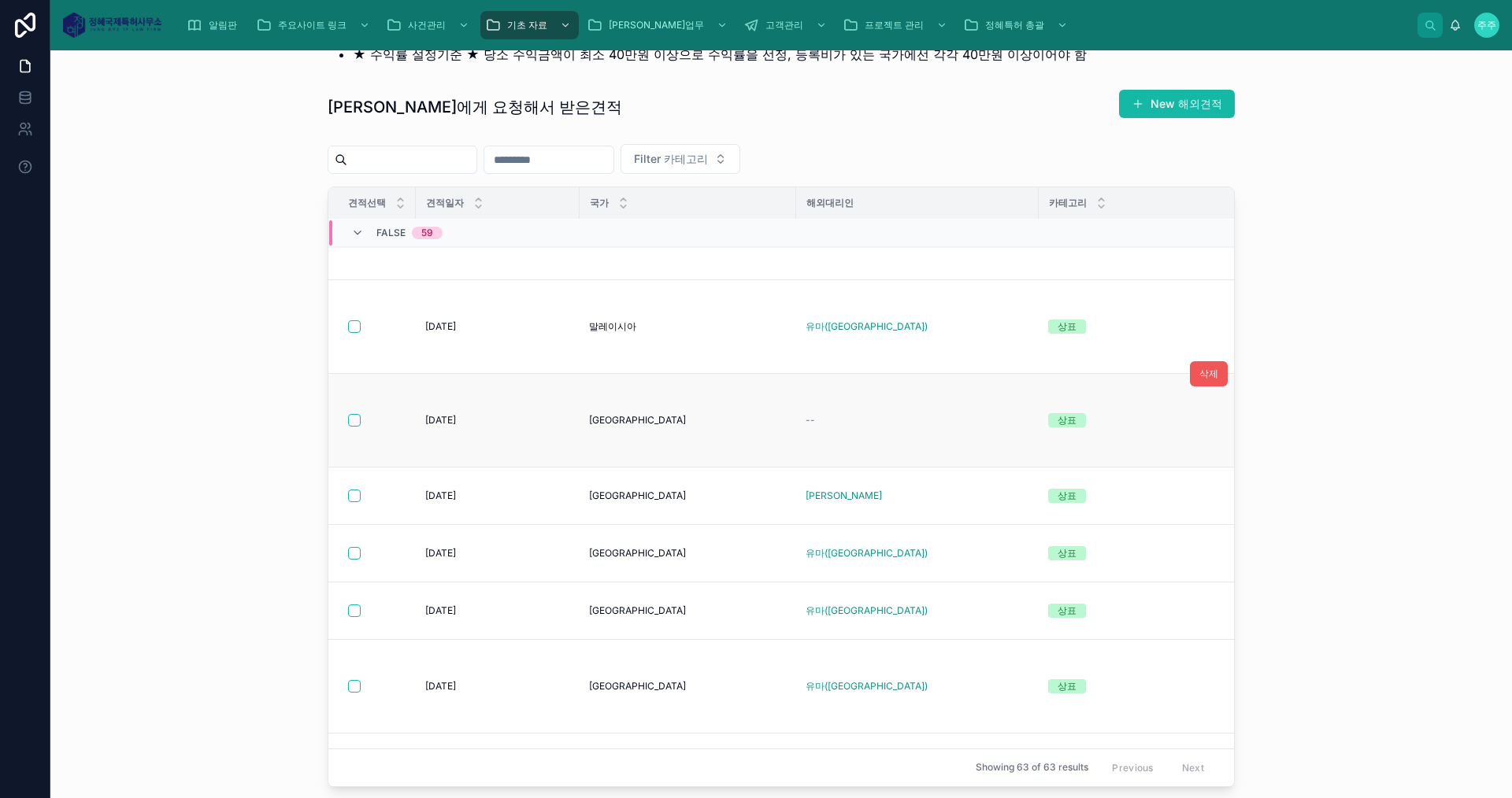
click at [1198, 364] on button "삭제" at bounding box center [1208, 374] width 38 height 25
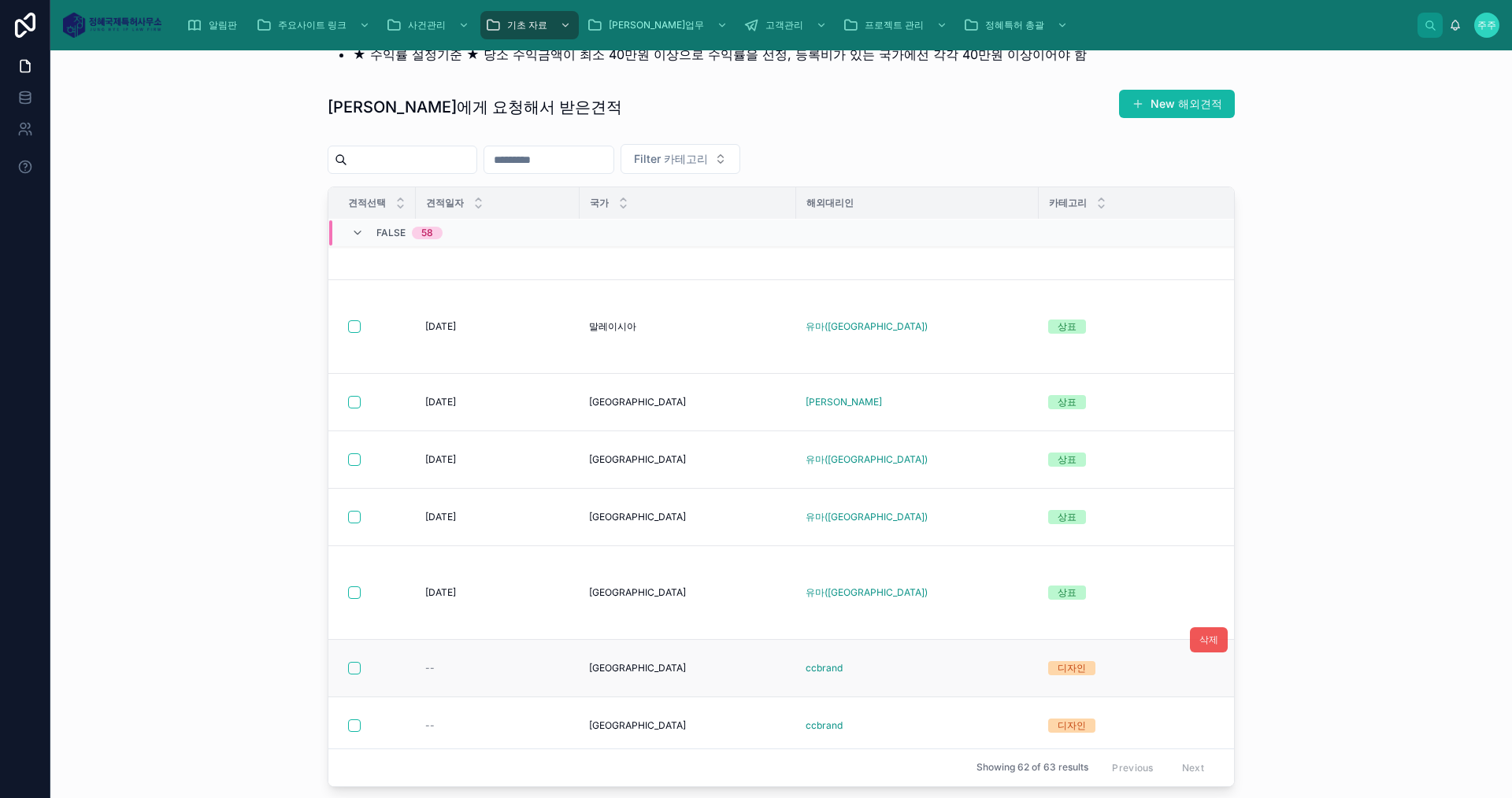
scroll to position [2614, 0]
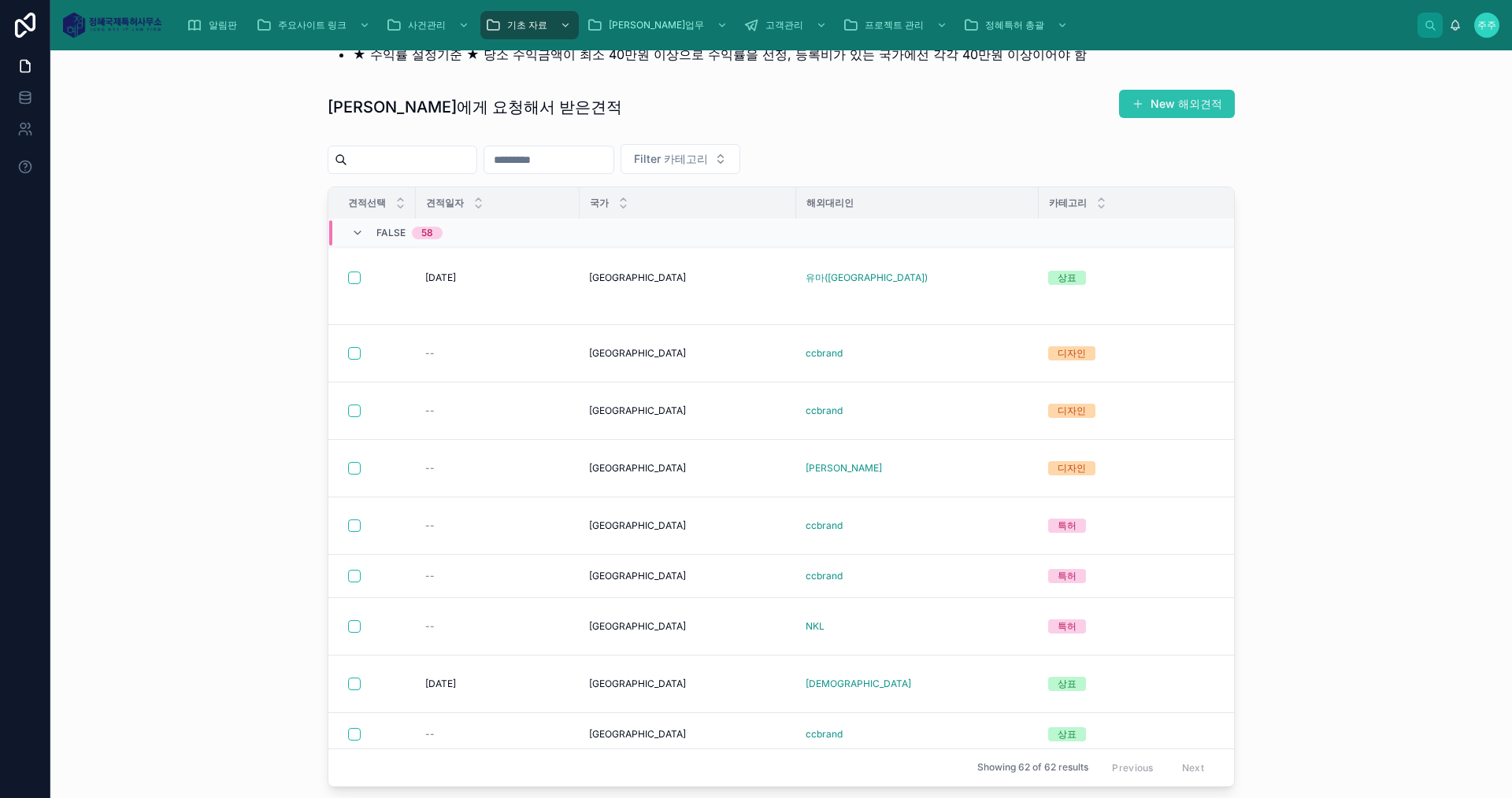
click at [1194, 105] on button "New 해외견적" at bounding box center [1177, 104] width 116 height 28
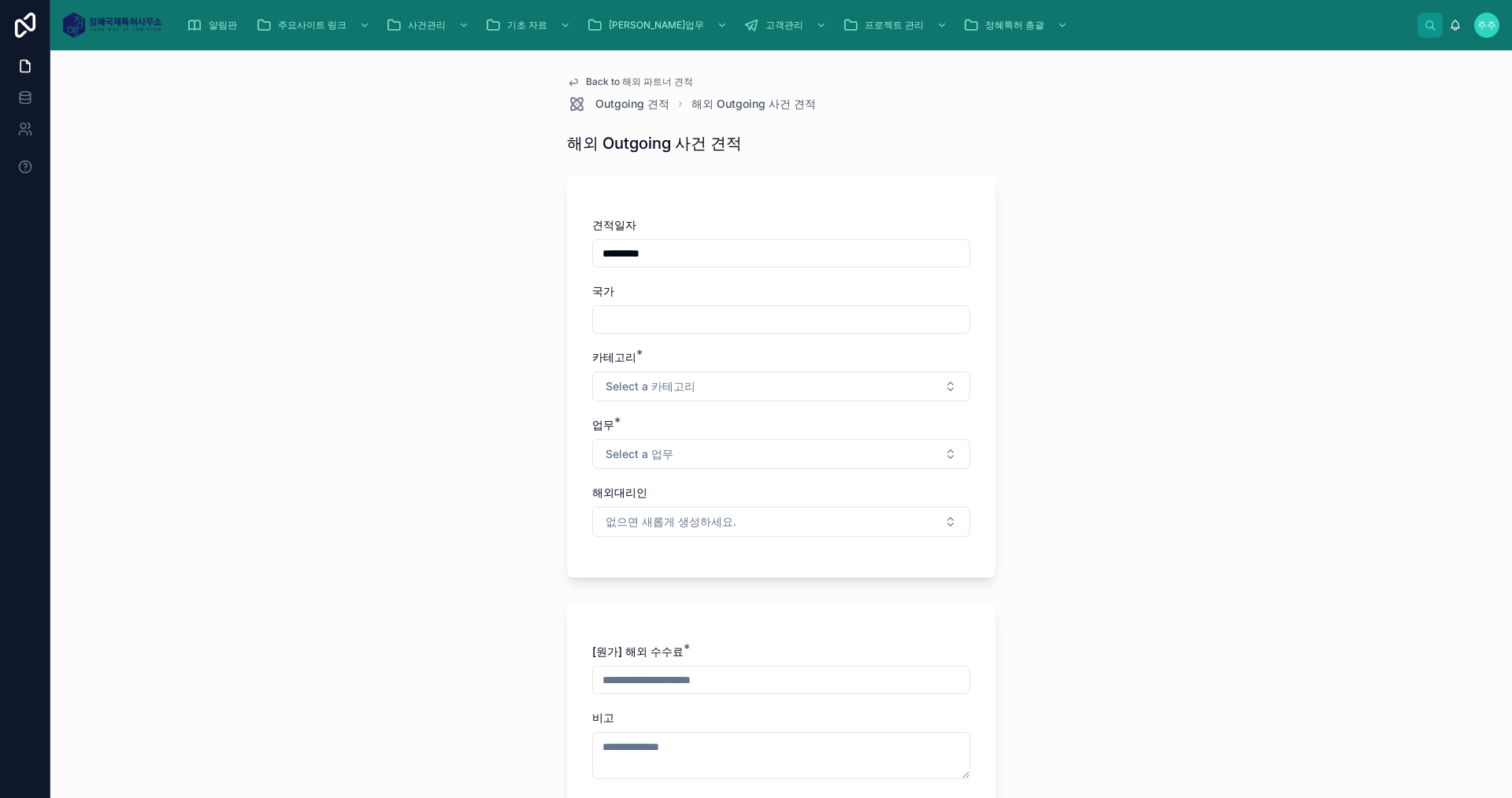
click at [690, 313] on input "text" at bounding box center [781, 320] width 377 height 22
type input "**"
click at [680, 380] on span "Select a 카테고리" at bounding box center [651, 386] width 90 height 16
click at [613, 447] on div "상표" at bounding box center [616, 449] width 19 height 14
click at [638, 446] on span "Select a 업무" at bounding box center [639, 454] width 68 height 16
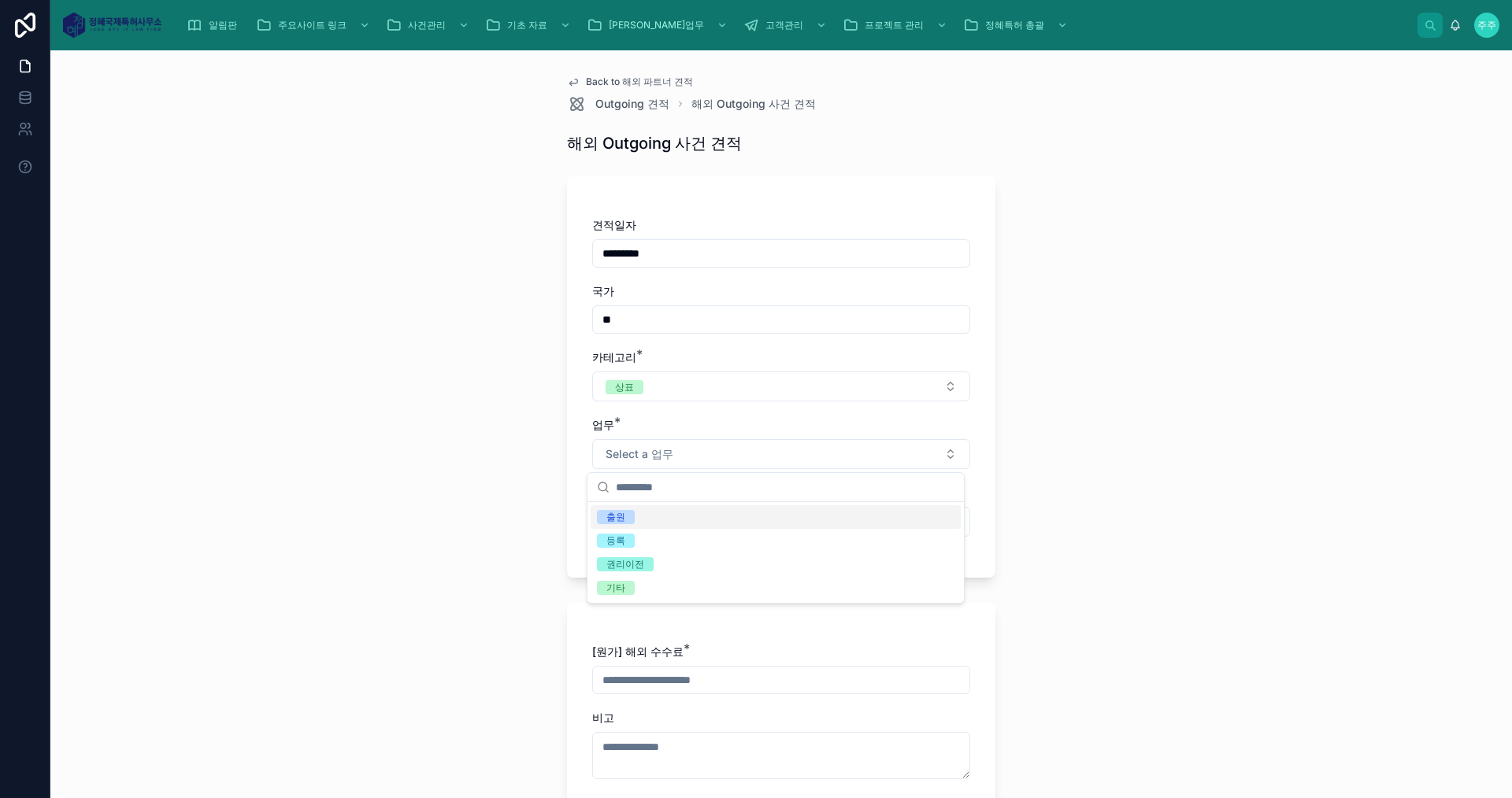
click at [623, 522] on div "출원" at bounding box center [616, 517] width 19 height 14
click at [619, 544] on div "등록" at bounding box center [616, 541] width 19 height 14
click at [1041, 445] on div "Back to 해외 파트너 견적 Outgoing 견적 해외 Outgoing 사건 견적 해외 Outgoing 사건 견적 견적일자 ********…" at bounding box center [781, 424] width 1461 height 748
click at [735, 514] on button "없으면 새롭게 생성하세요." at bounding box center [781, 522] width 378 height 30
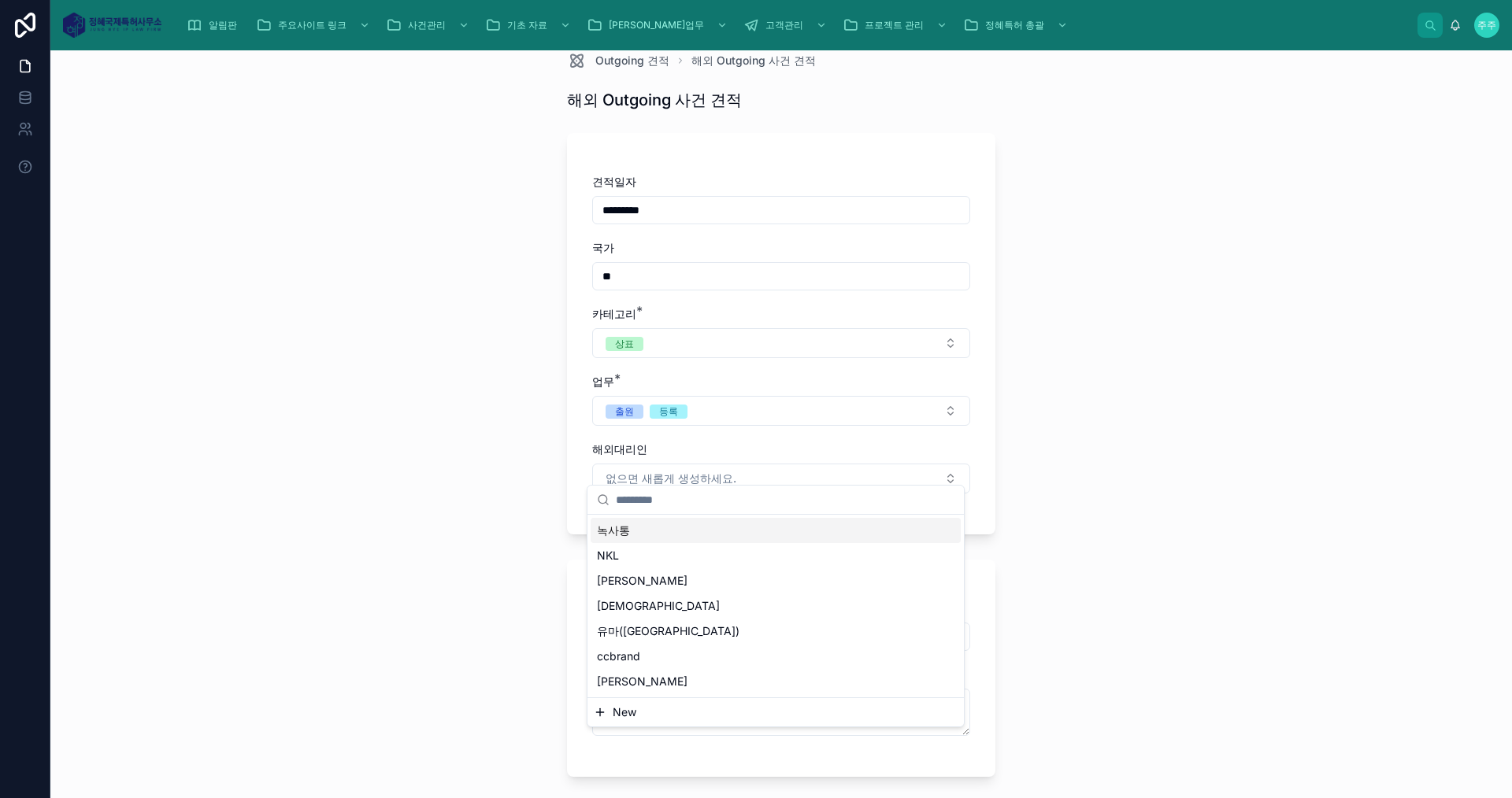
scroll to position [79, 0]
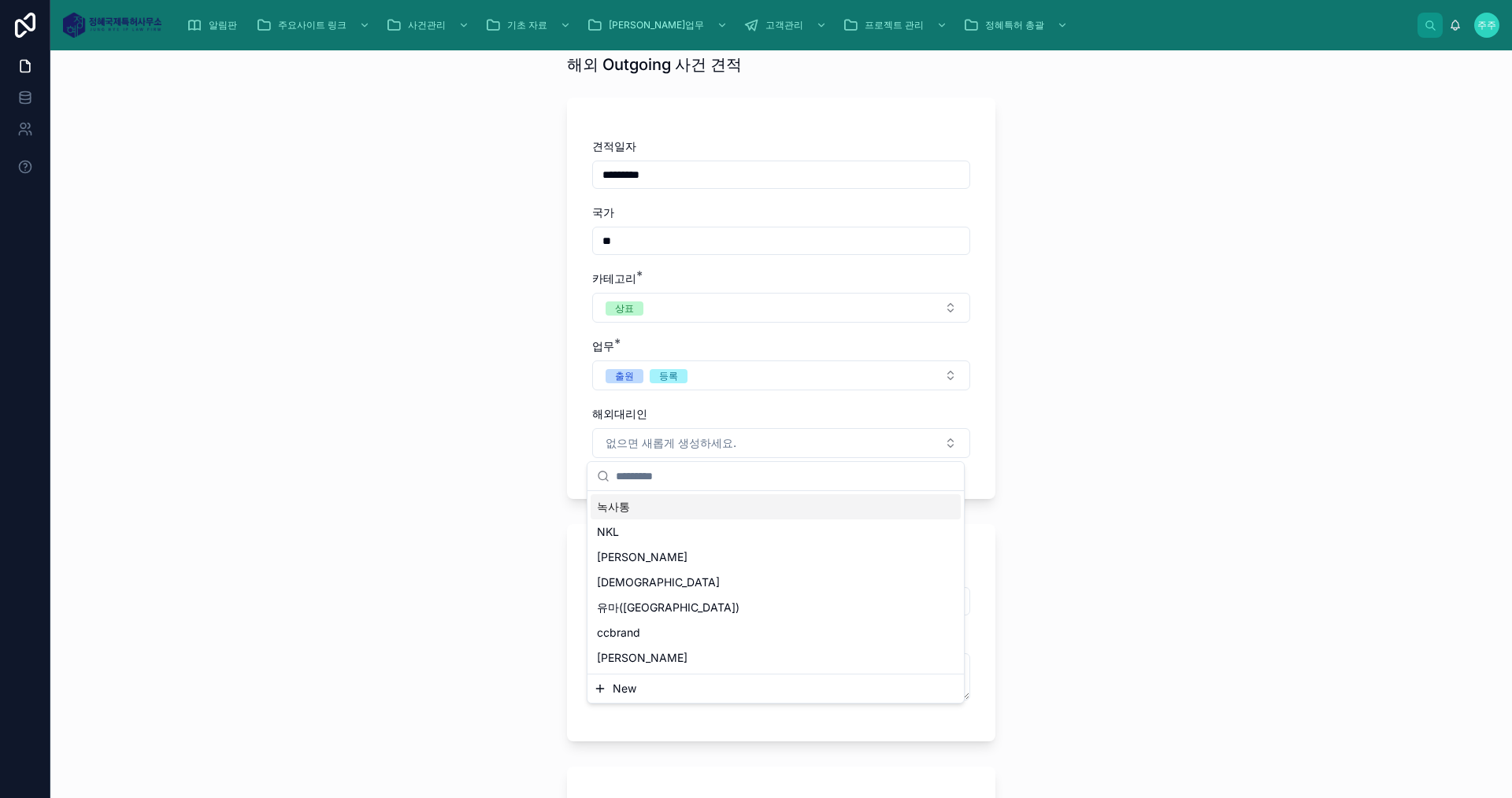
click at [632, 505] on div "녹사통" at bounding box center [775, 507] width 370 height 25
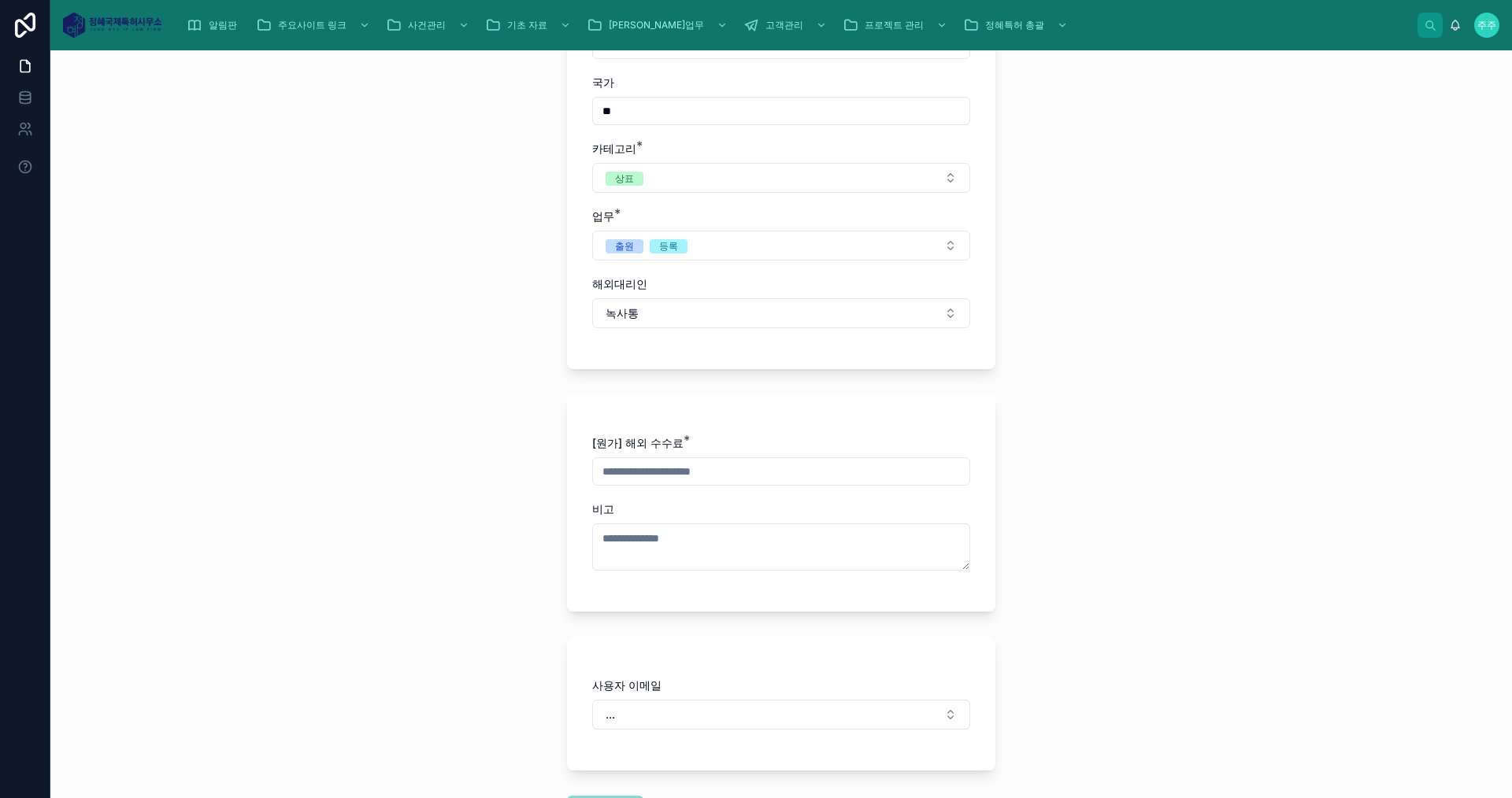
scroll to position [236, 0]
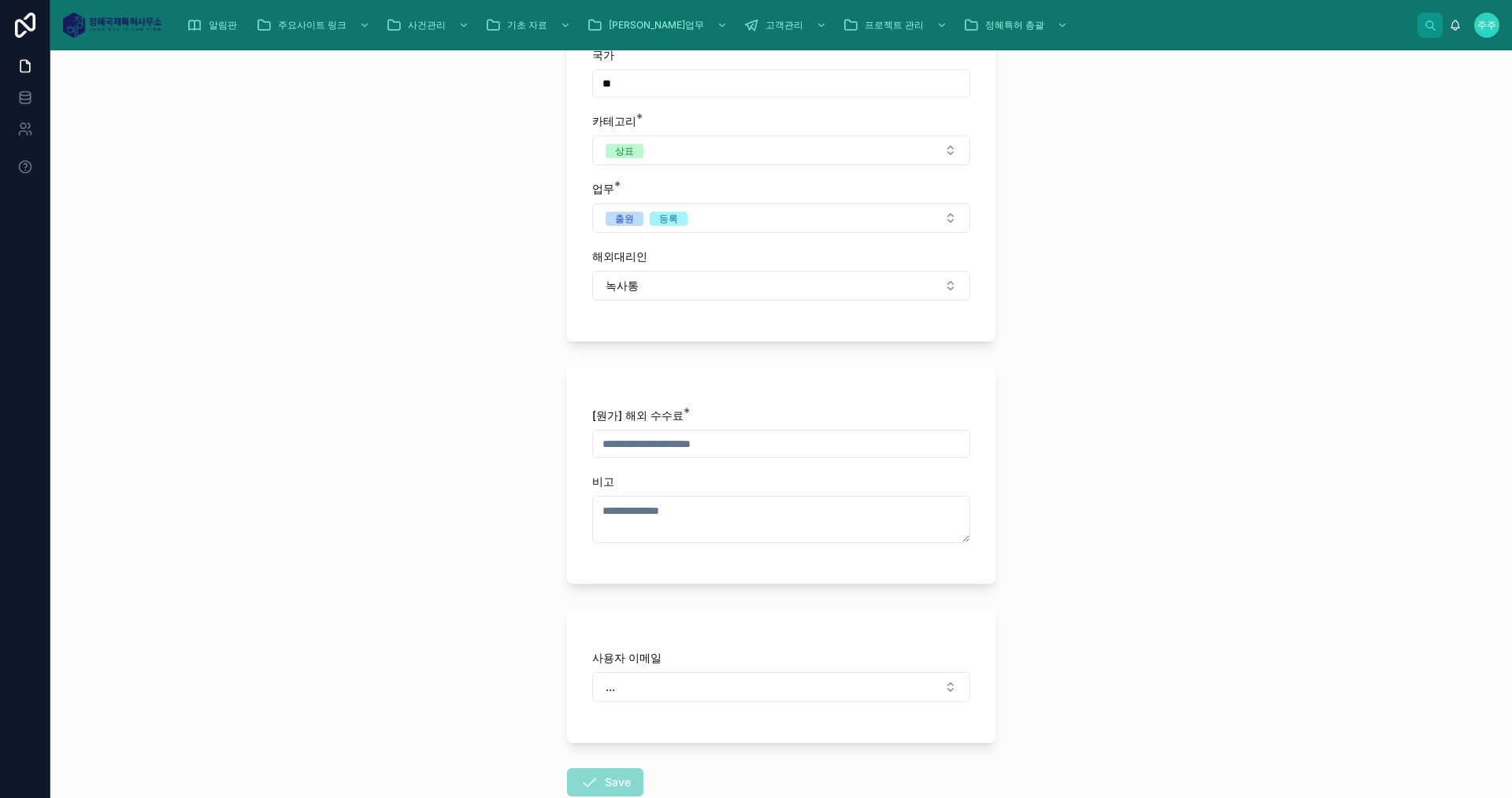
click at [678, 443] on input "text" at bounding box center [781, 443] width 377 height 22
type input "***"
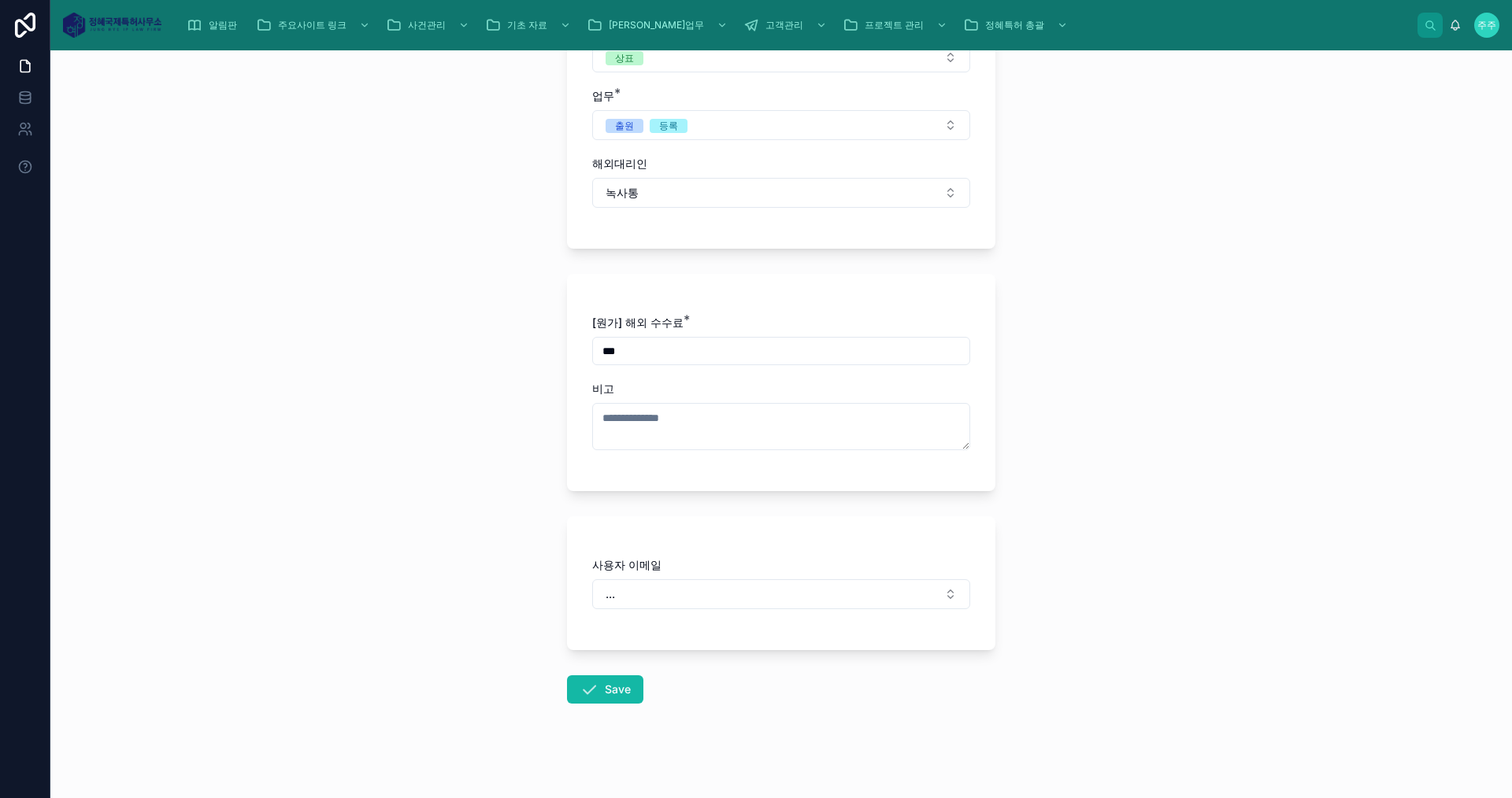
scroll to position [335, 0]
click at [743, 454] on div "[원가] 해외 수수료 * *** 비고" at bounding box center [781, 385] width 378 height 151
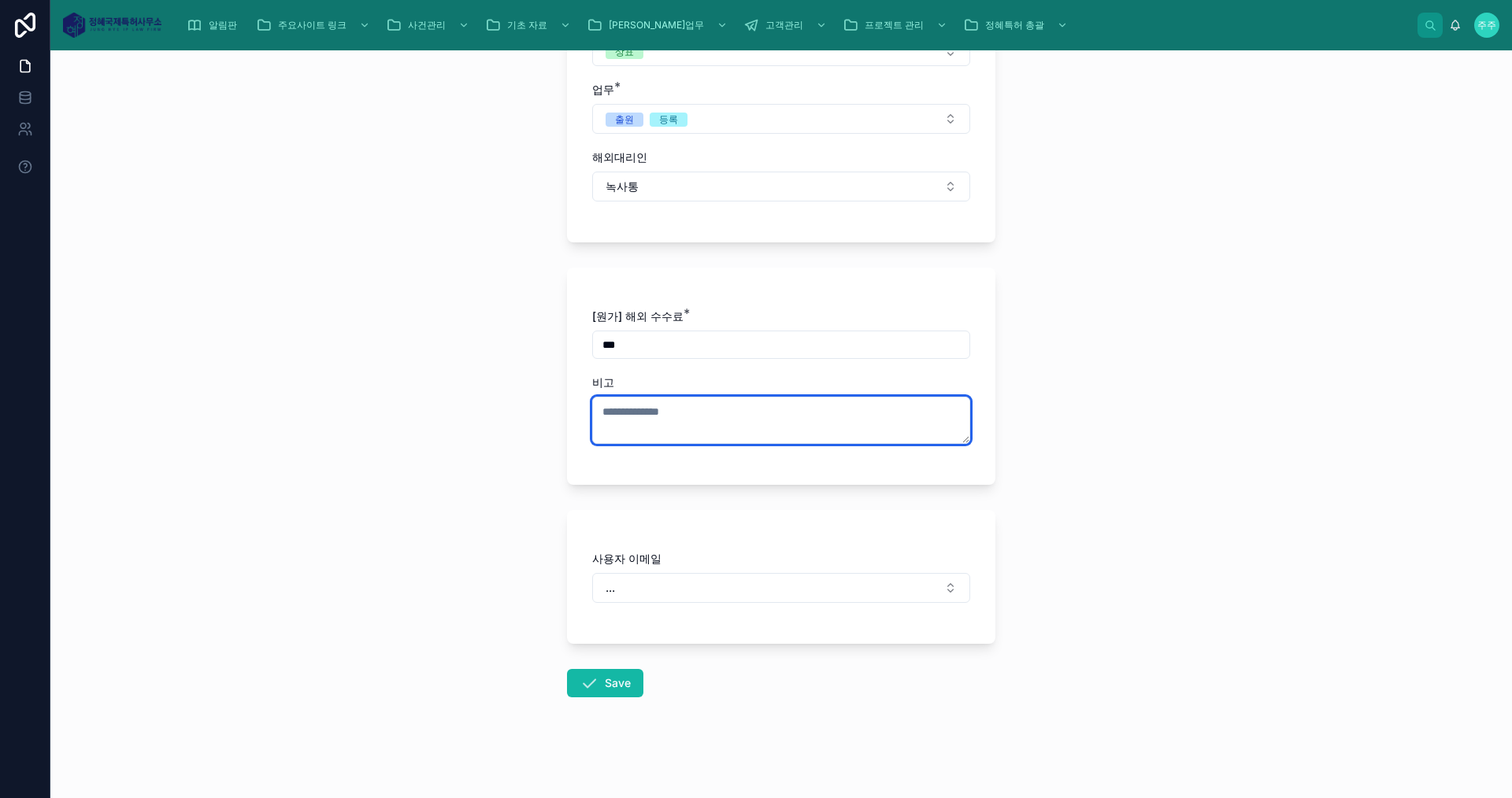
click at [712, 409] on textarea at bounding box center [781, 421] width 378 height 47
click at [644, 405] on textarea at bounding box center [781, 421] width 378 height 47
click at [725, 413] on textarea at bounding box center [781, 421] width 378 height 47
click at [675, 428] on textarea "**********" at bounding box center [781, 421] width 378 height 47
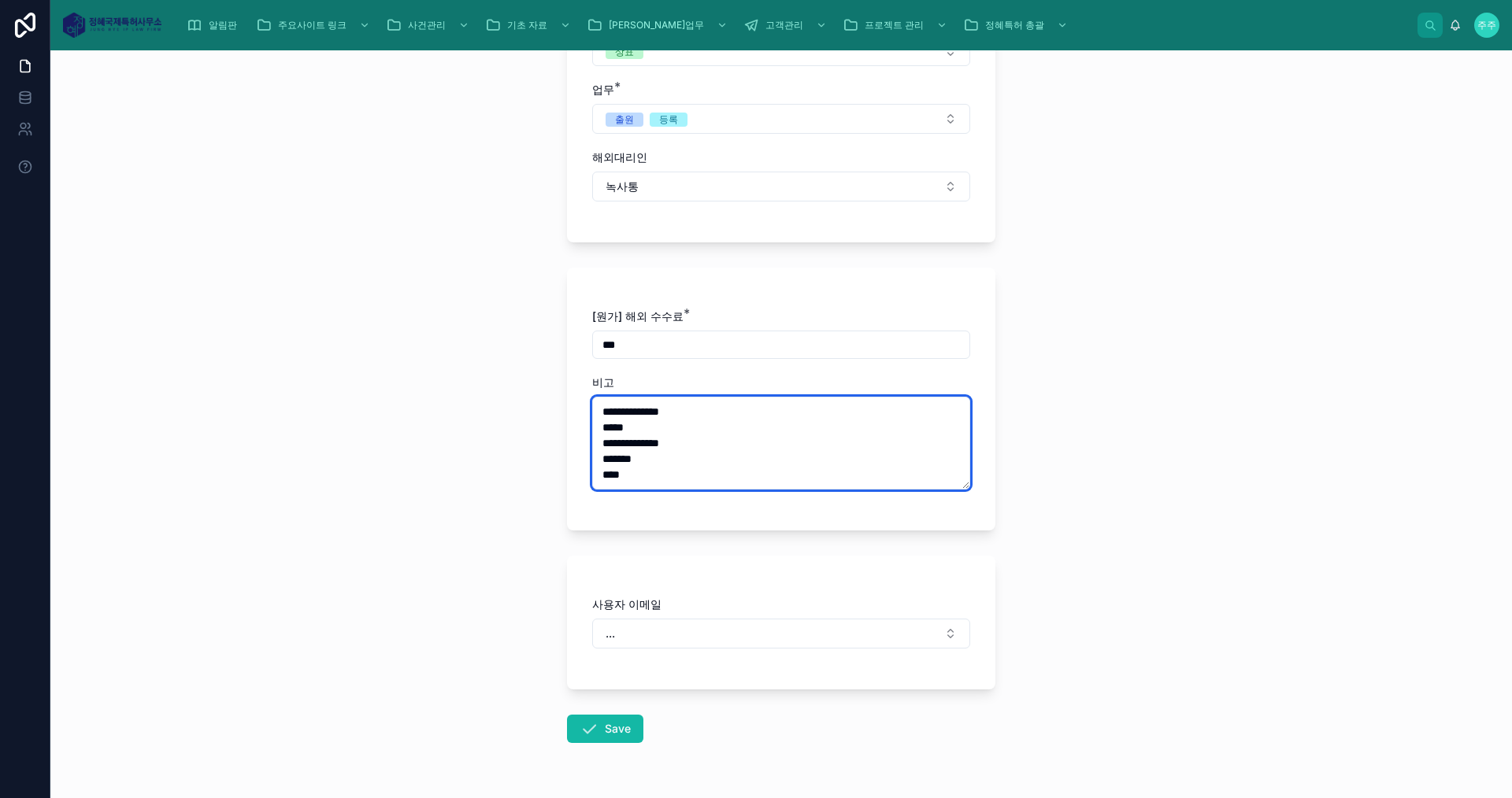
click at [702, 431] on textarea "**********" at bounding box center [781, 443] width 378 height 93
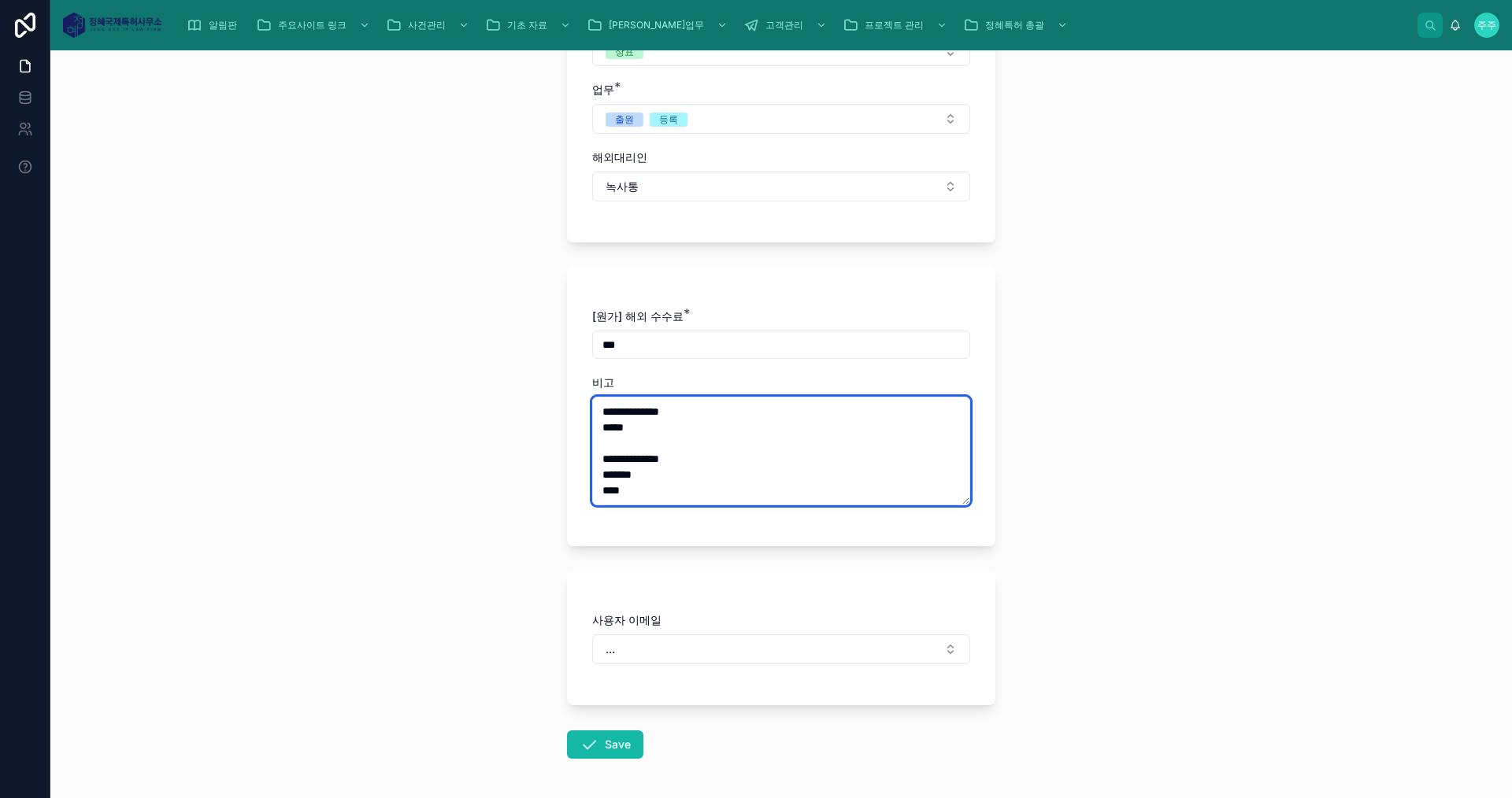
type textarea "**********"
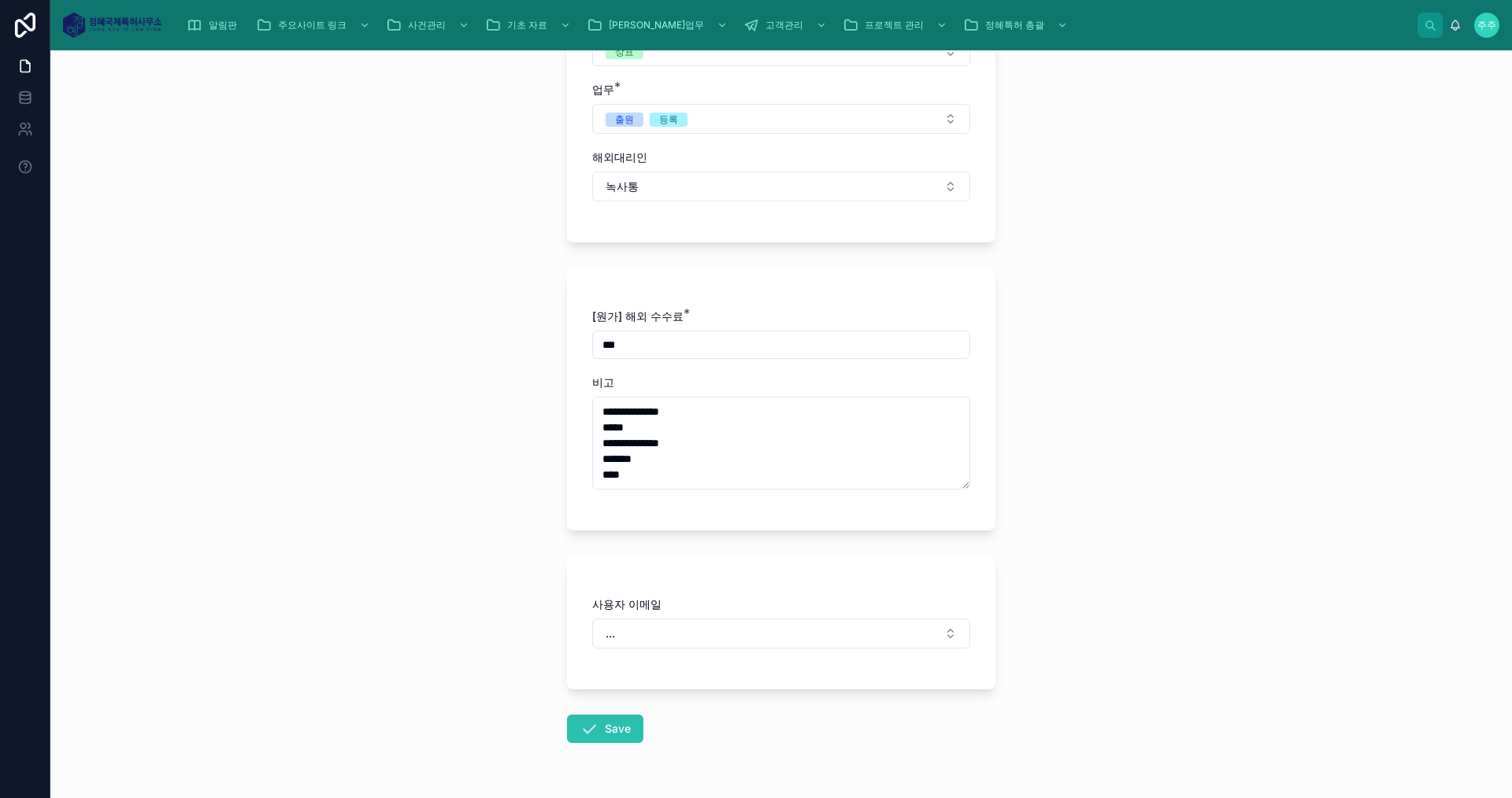
click at [616, 741] on button "Save" at bounding box center [605, 729] width 76 height 28
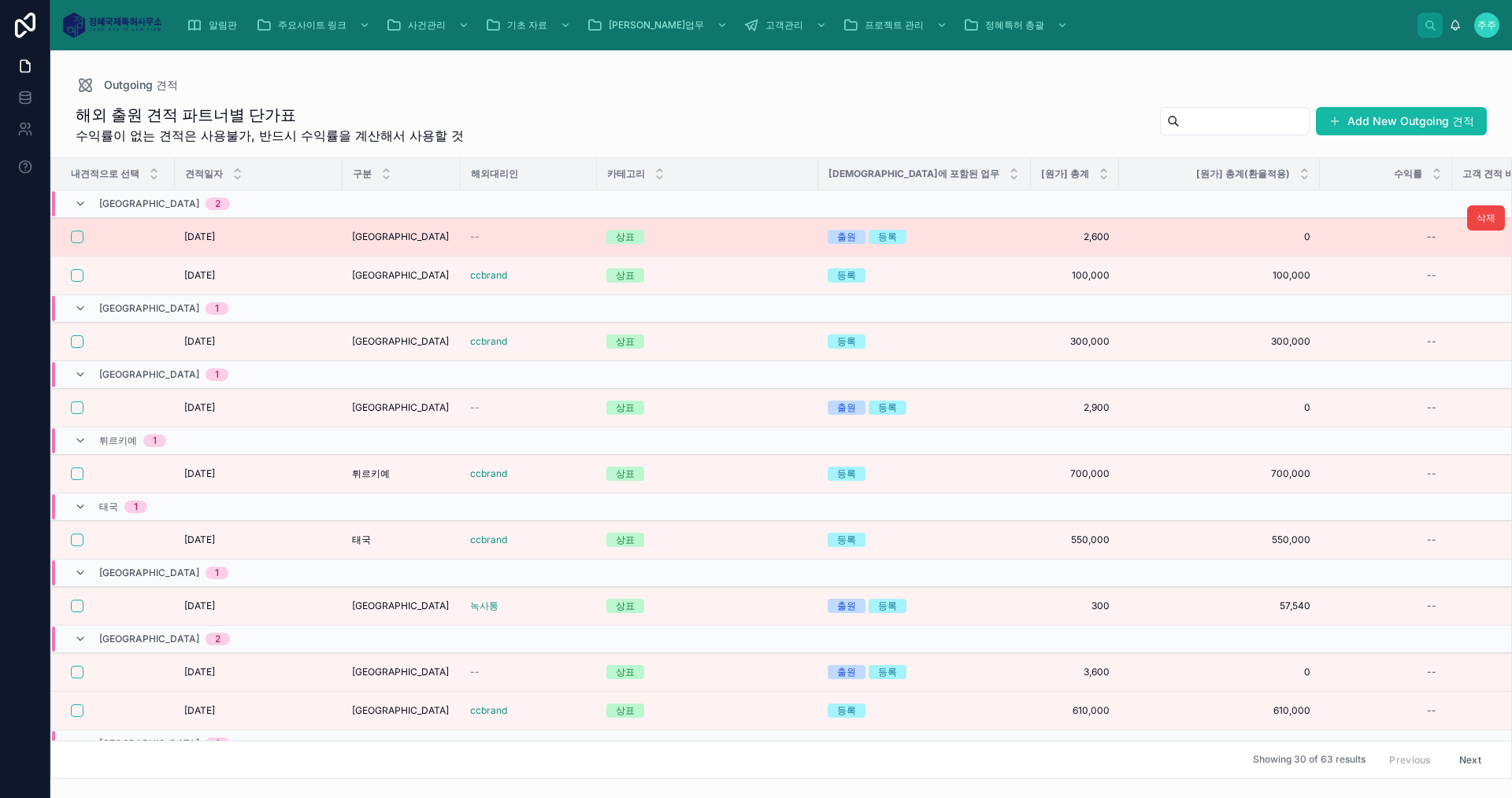
click at [471, 238] on span "--" at bounding box center [474, 237] width 10 height 12
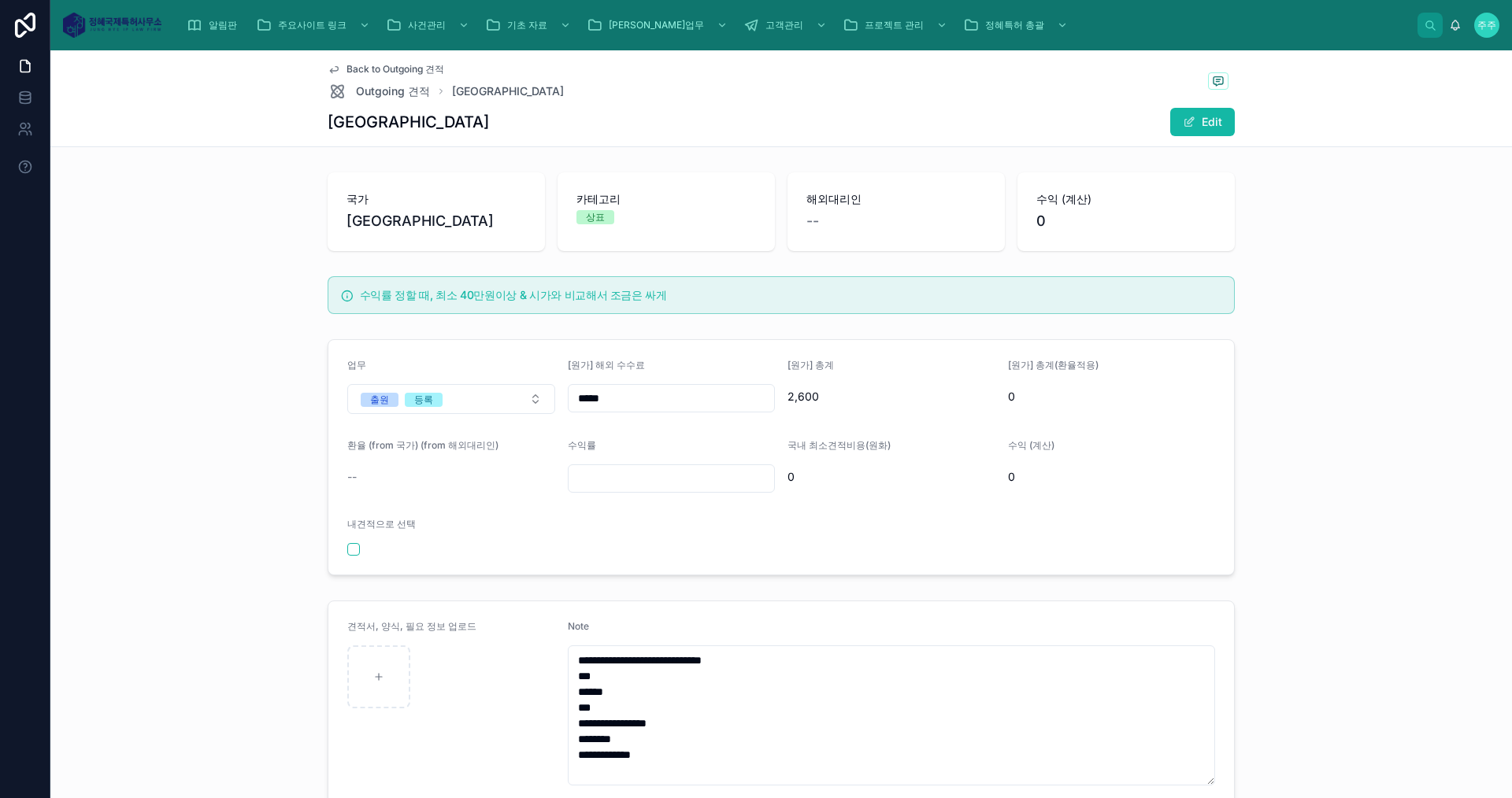
click at [814, 219] on div "--" at bounding box center [896, 220] width 179 height 22
click at [810, 218] on span "--" at bounding box center [812, 220] width 12 height 22
click at [855, 218] on div "--" at bounding box center [896, 220] width 179 height 22
click at [844, 253] on div "국가 홍콩 카테고리 상표 해외대리인 -- 수익 (계산) 0" at bounding box center [781, 212] width 1449 height 91
